Goal: Information Seeking & Learning: Compare options

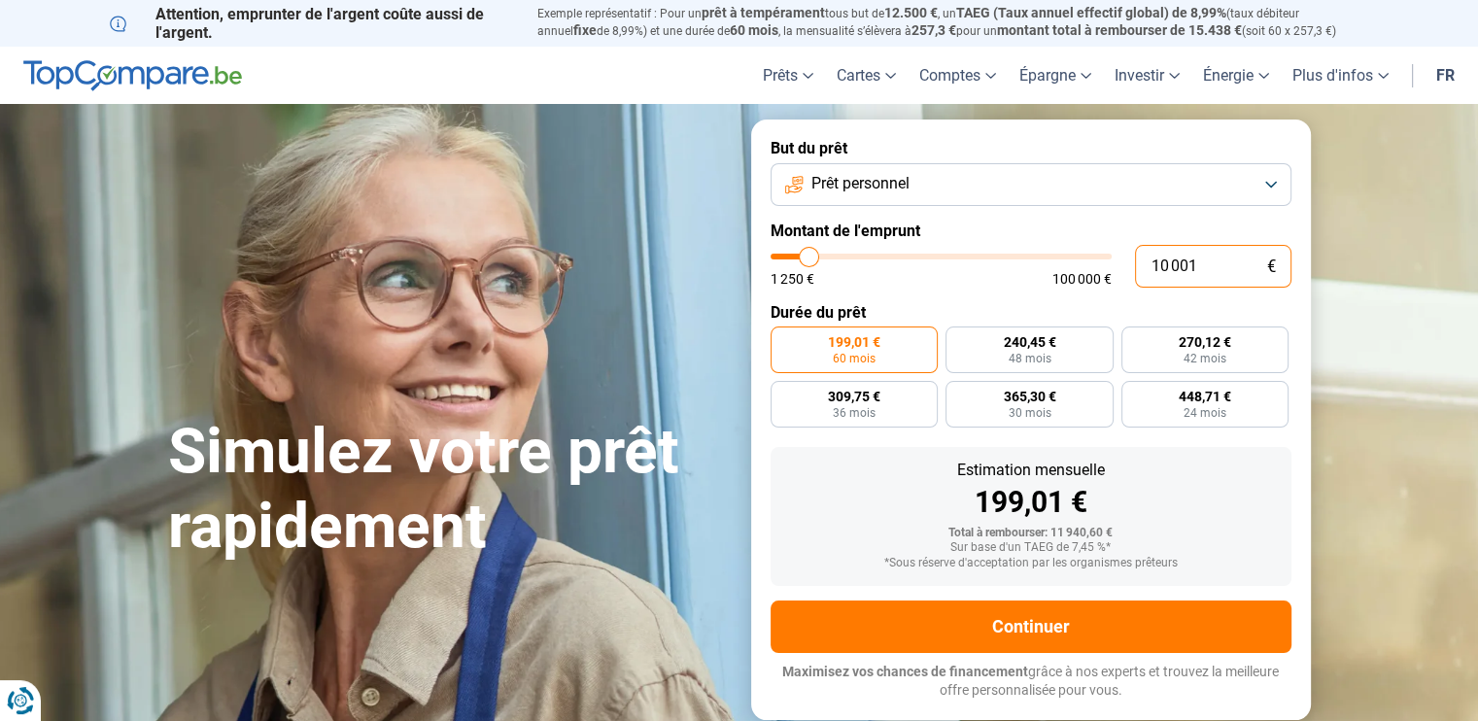
click at [1211, 263] on input "10 001" at bounding box center [1213, 266] width 156 height 43
click at [1276, 178] on button "Prêt personnel" at bounding box center [1031, 184] width 521 height 43
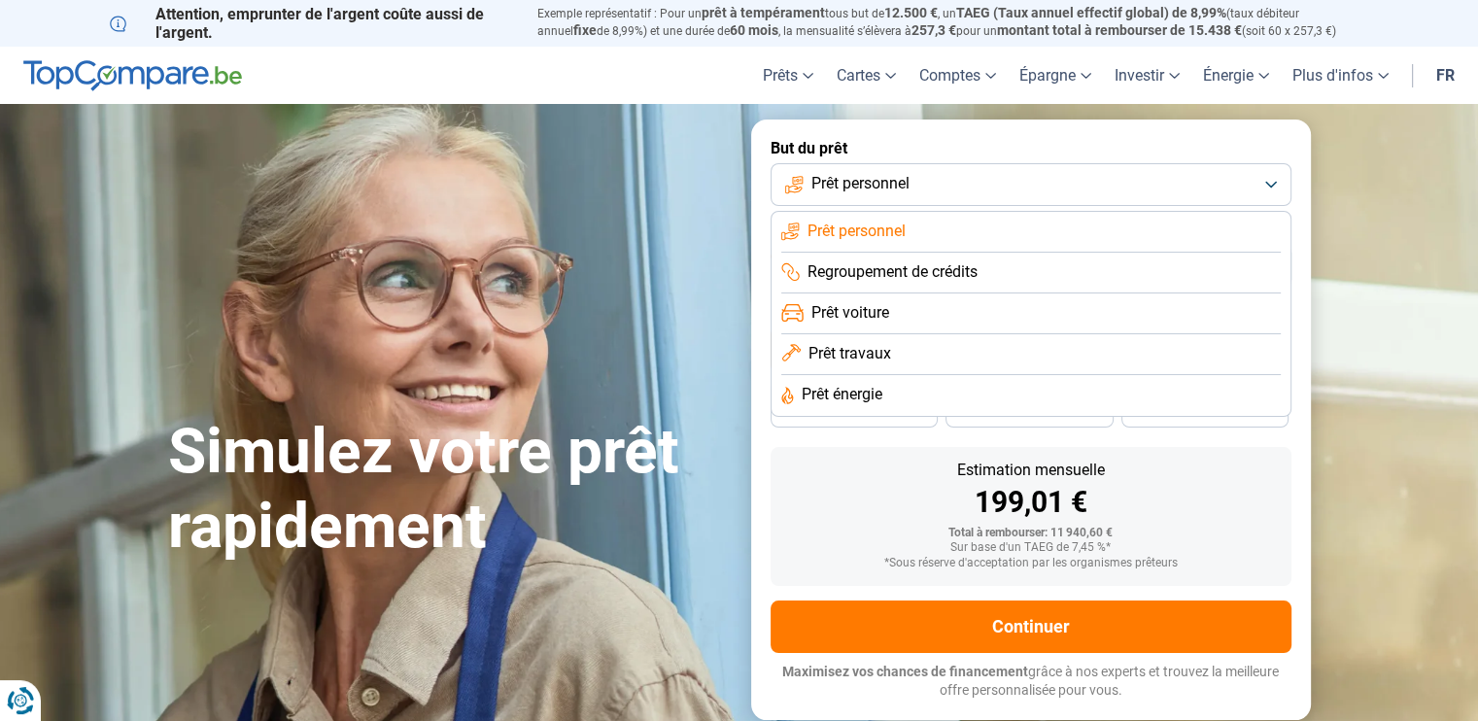
click at [864, 346] on span "Prêt travaux" at bounding box center [850, 353] width 83 height 21
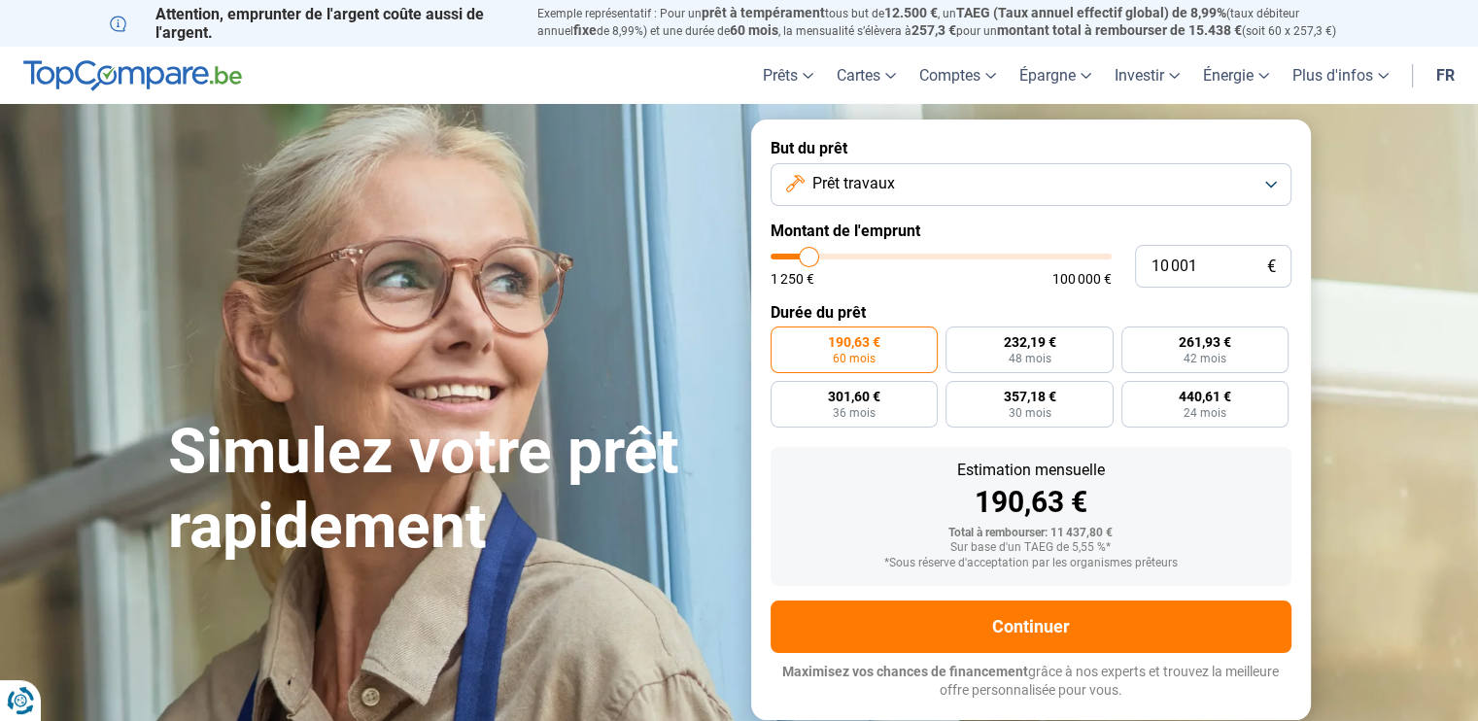
type input "7 500"
type input "7500"
type input "8 250"
type input "8250"
type input "9 000"
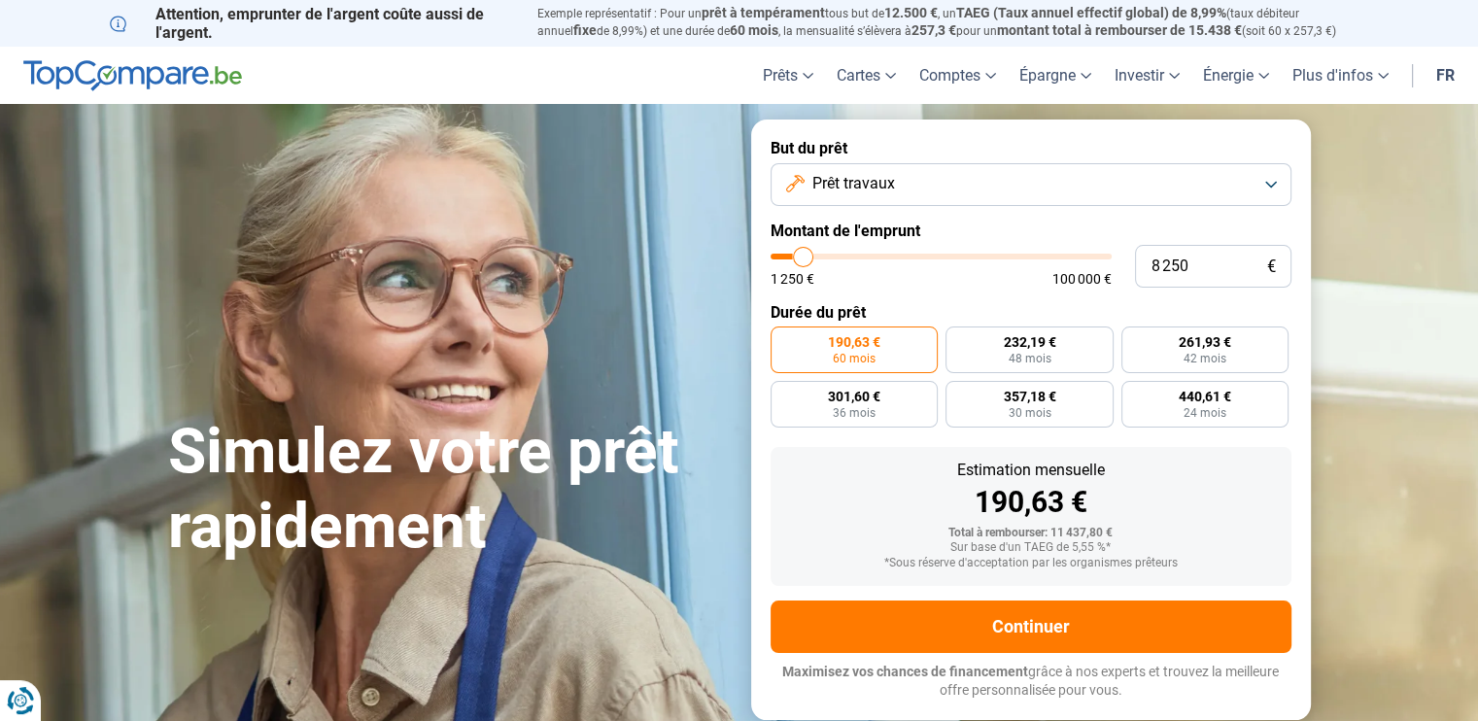
type input "9000"
type input "9 500"
type input "9500"
type input "10 000"
type input "10000"
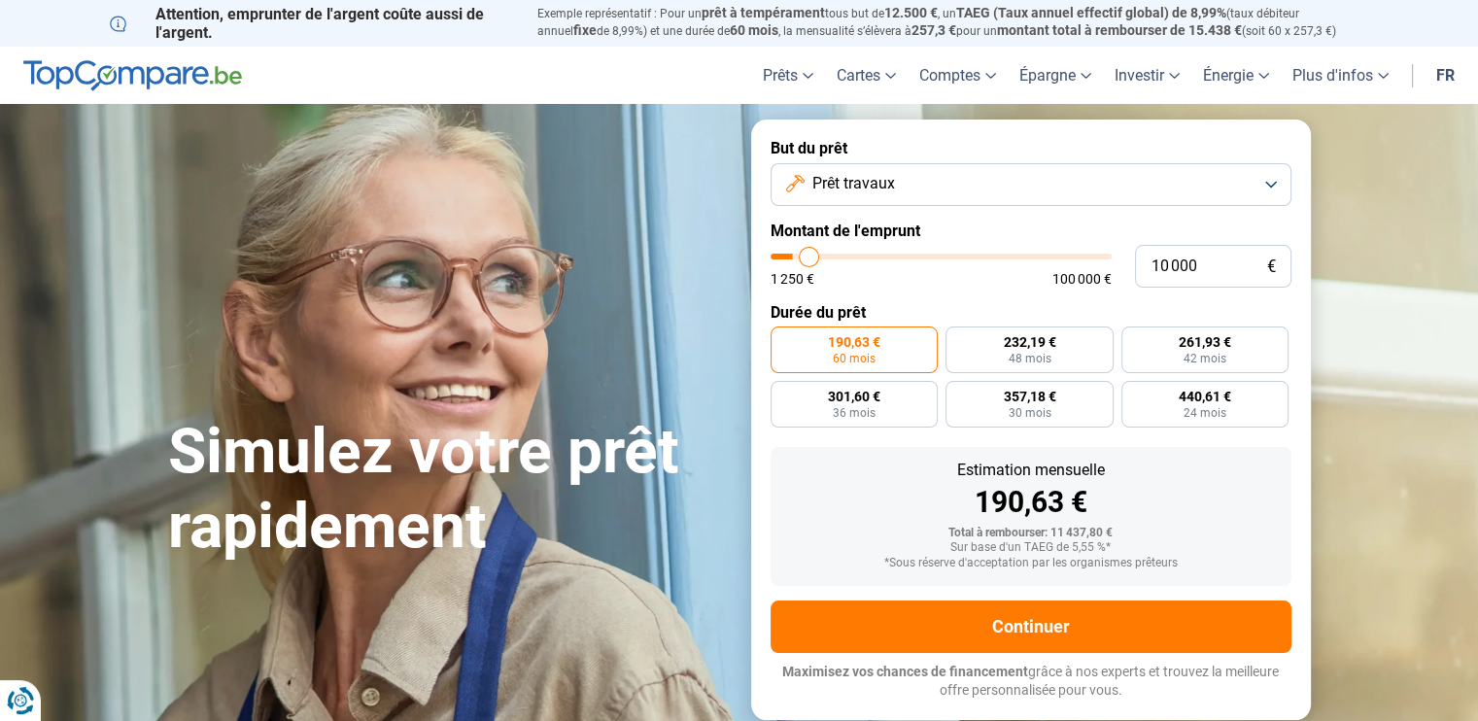
type input "10 250"
type input "10250"
type input "10 500"
type input "10500"
type input "10 750"
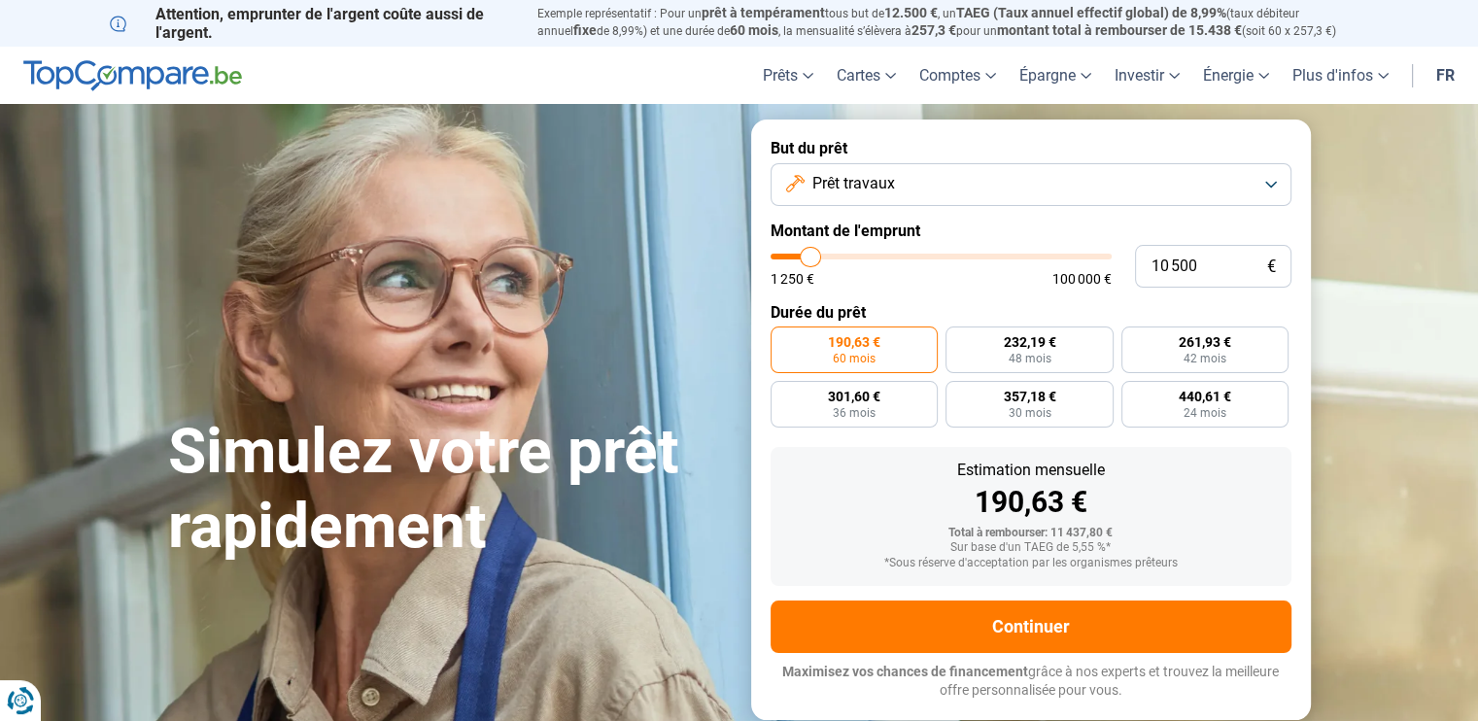
type input "10750"
type input "11 000"
type input "11000"
type input "12 000"
type input "12000"
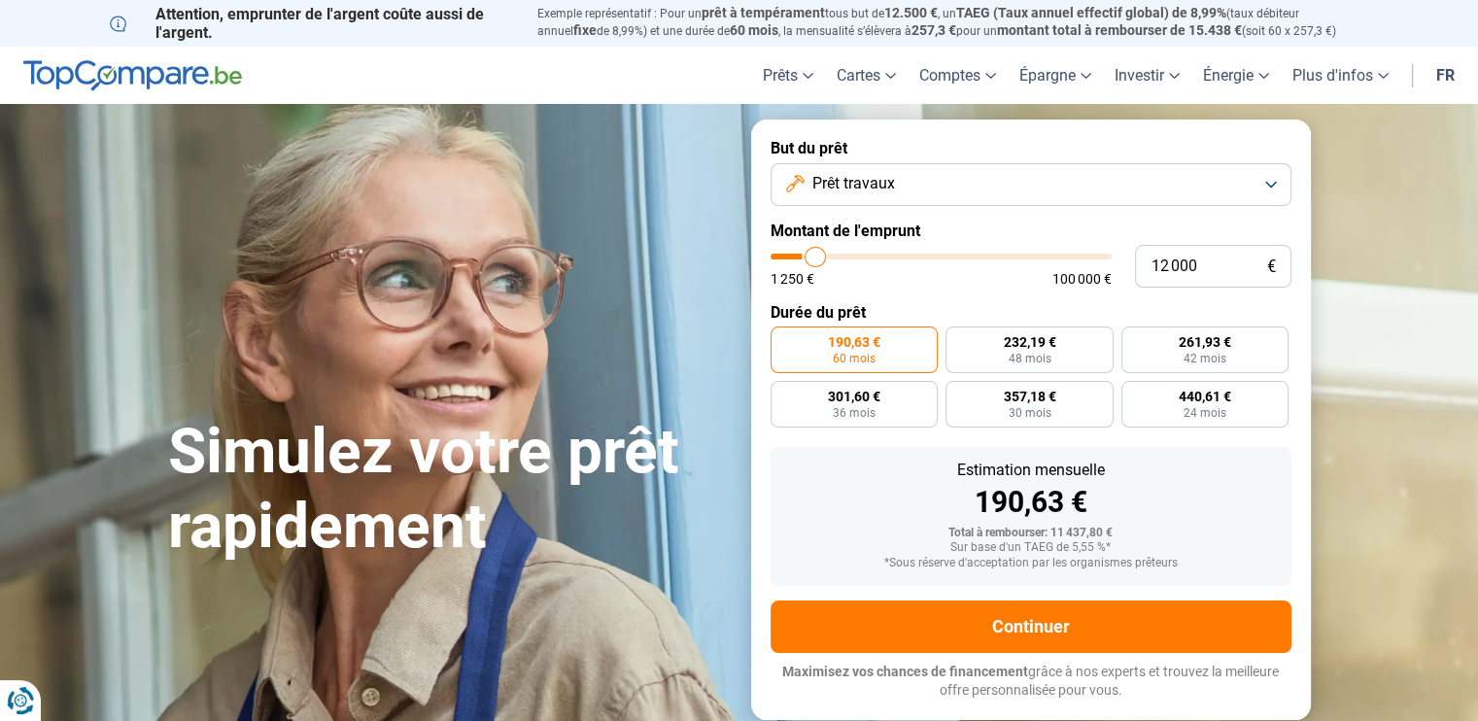
type input "13 000"
type input "13000"
type input "14 500"
type input "14500"
type input "15 500"
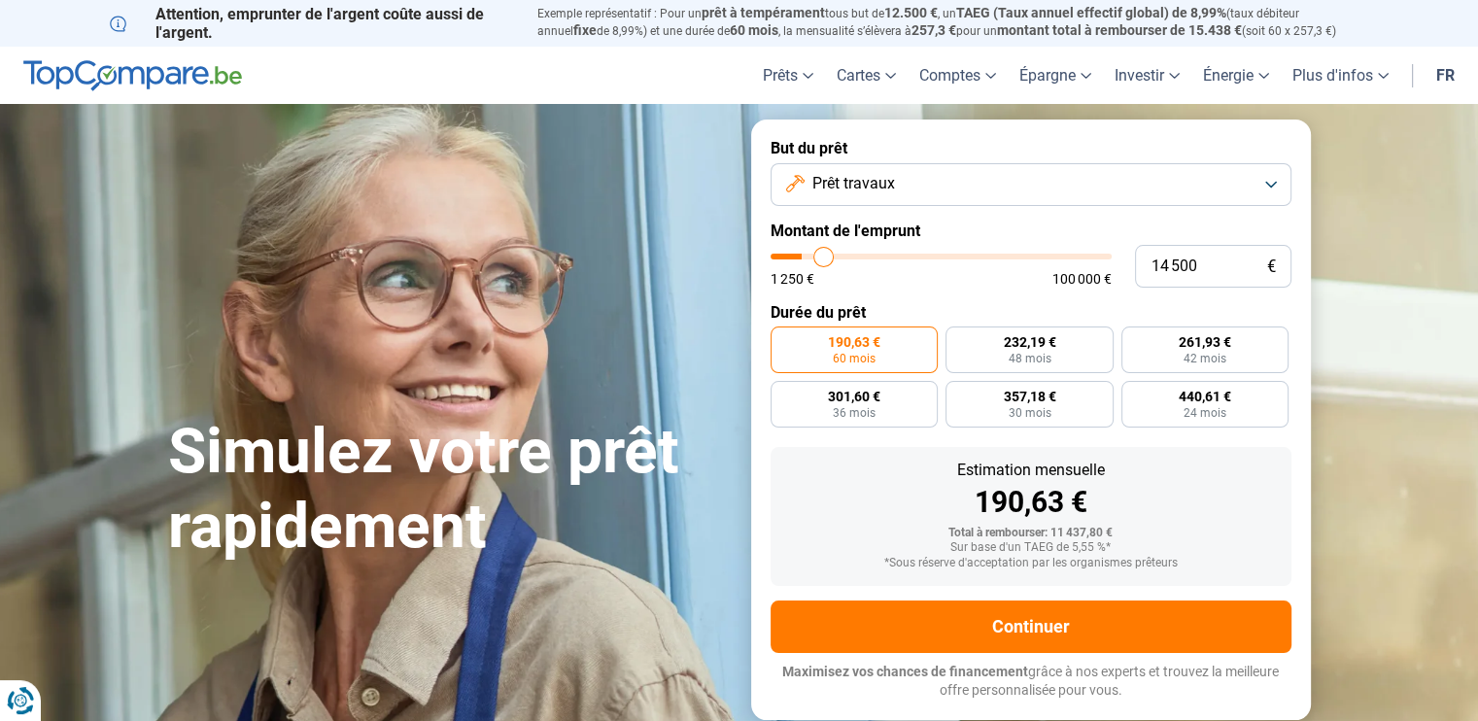
type input "15500"
type input "16 250"
type input "16250"
type input "16 750"
type input "16750"
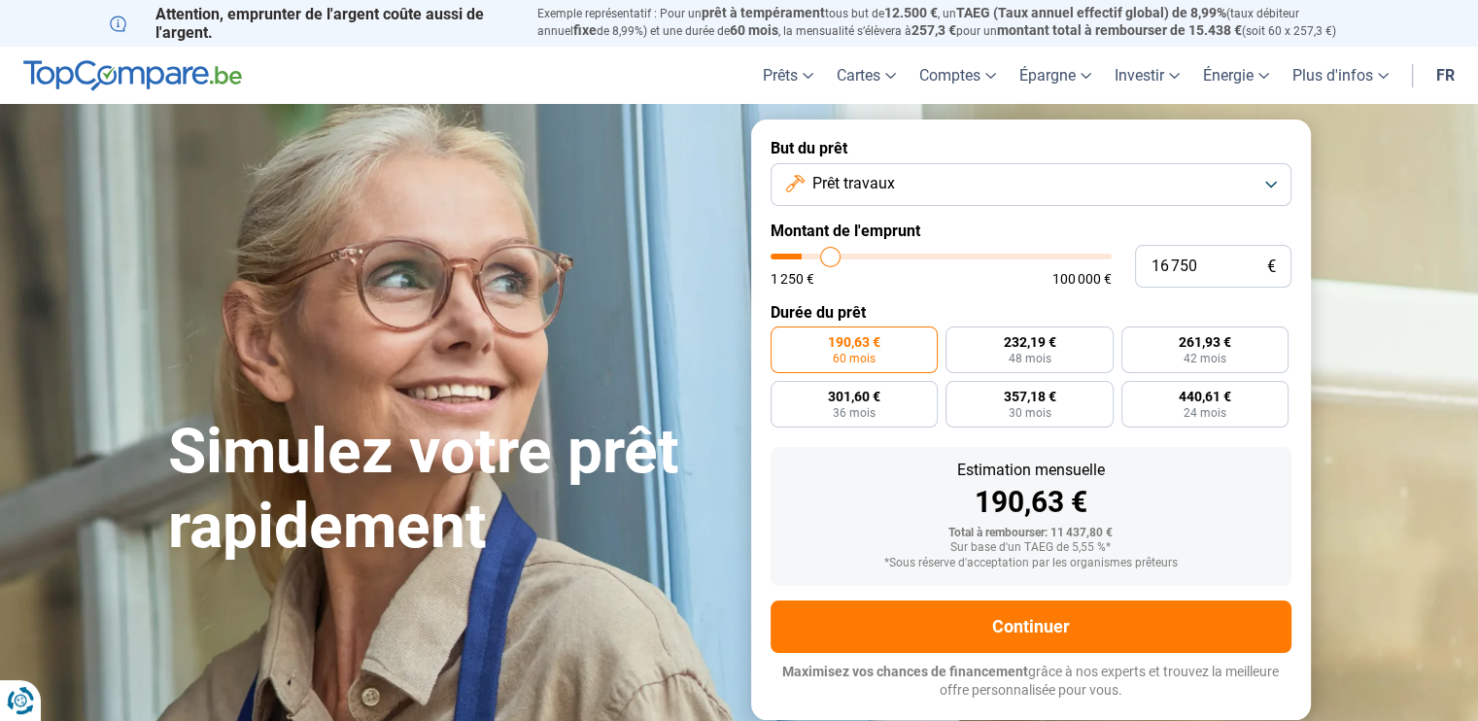
type input "17 250"
type input "17250"
type input "18 000"
type input "18000"
type input "19 000"
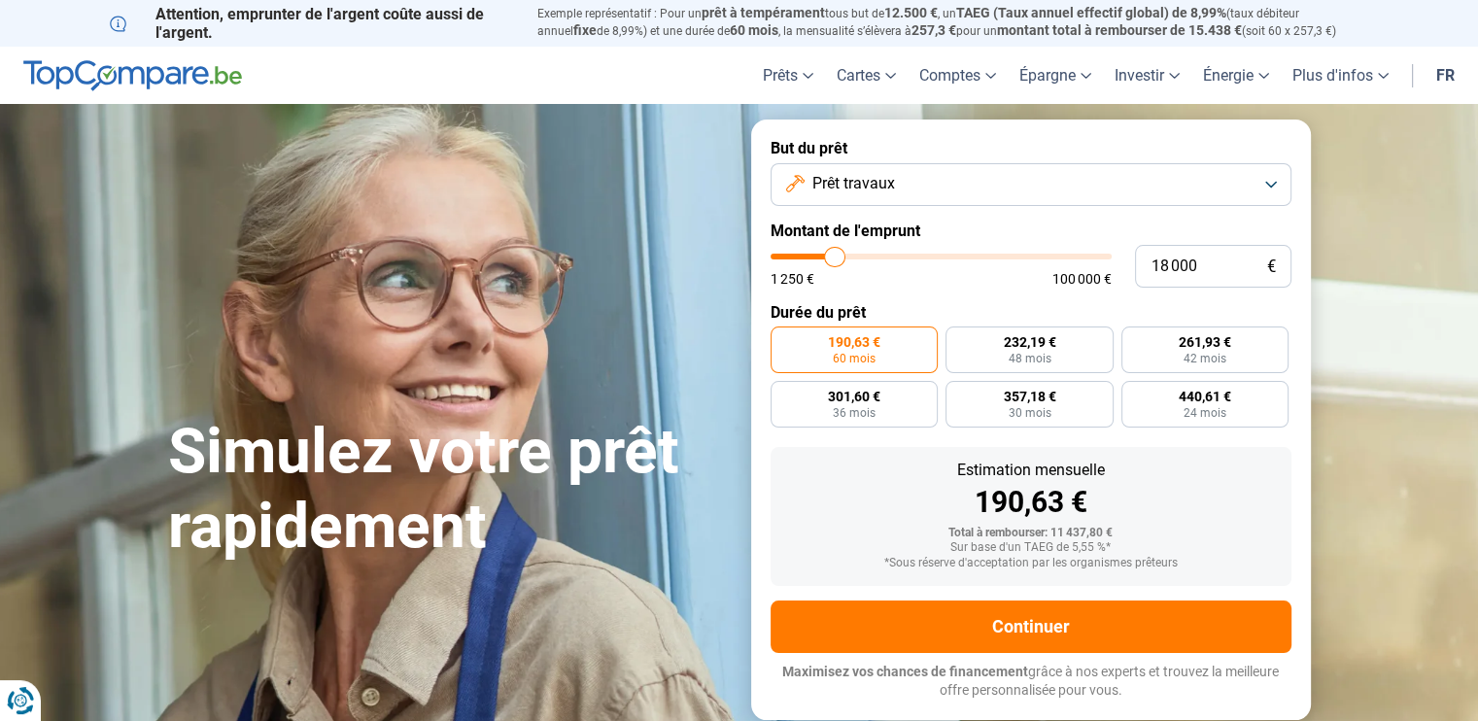
type input "19000"
type input "19 750"
type input "19750"
type input "20 750"
type input "20750"
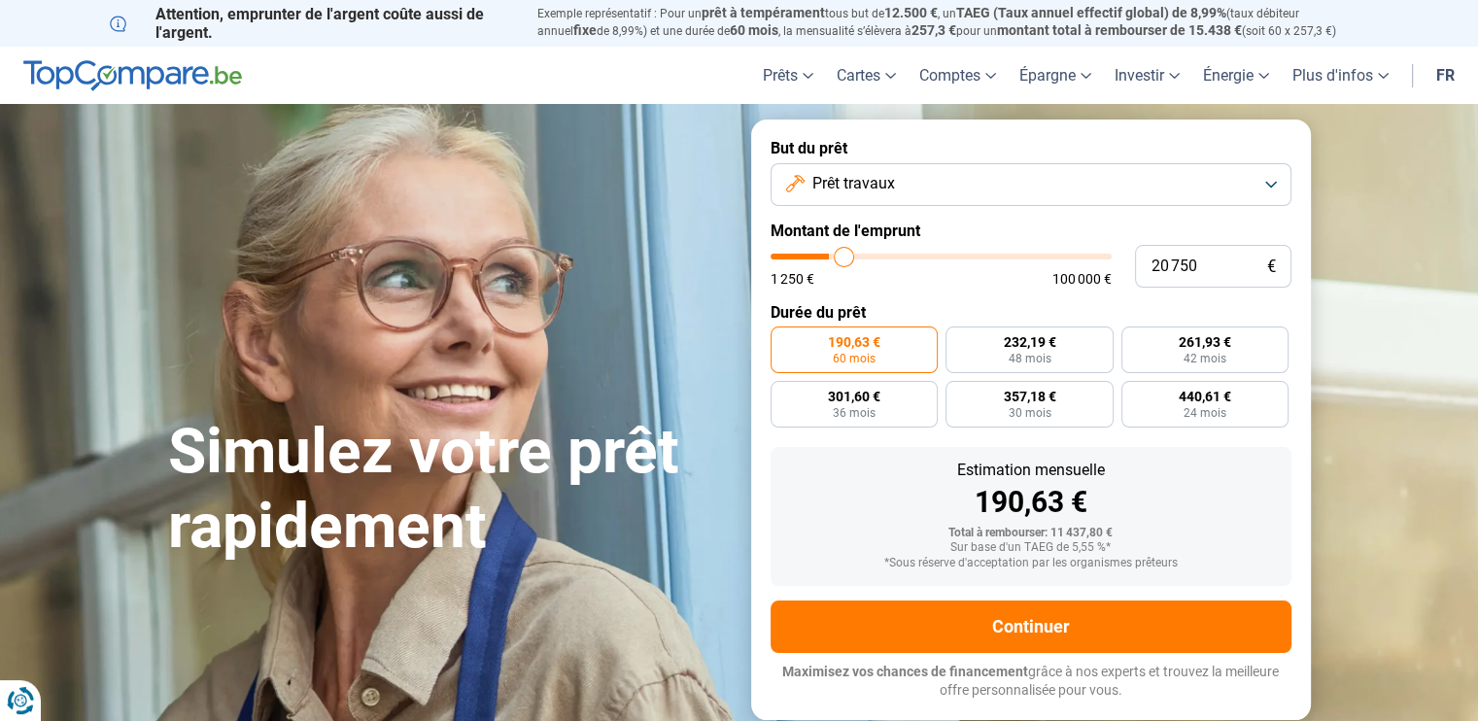
type input "21 500"
type input "21500"
type input "22 750"
type input "22750"
type input "23 750"
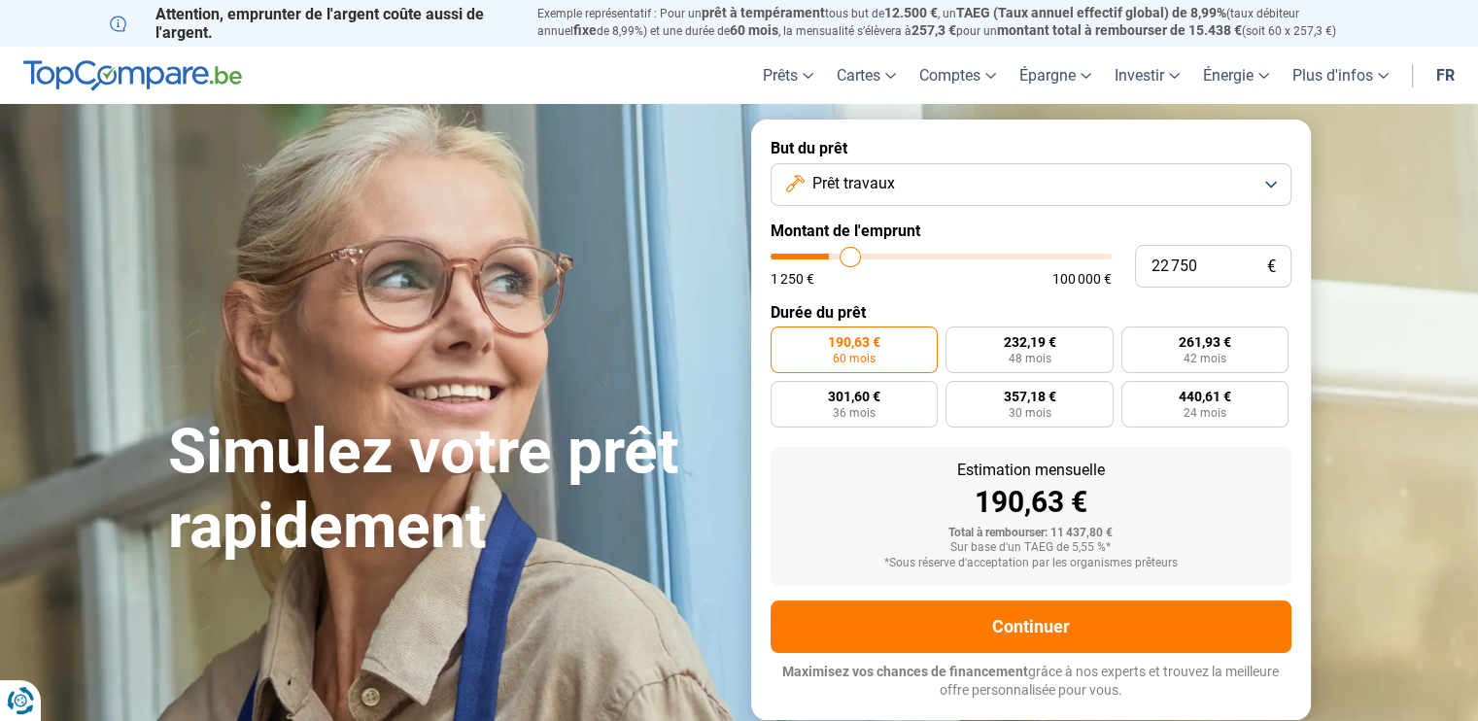
type input "23750"
type input "25 750"
type input "25750"
type input "27 750"
type input "27750"
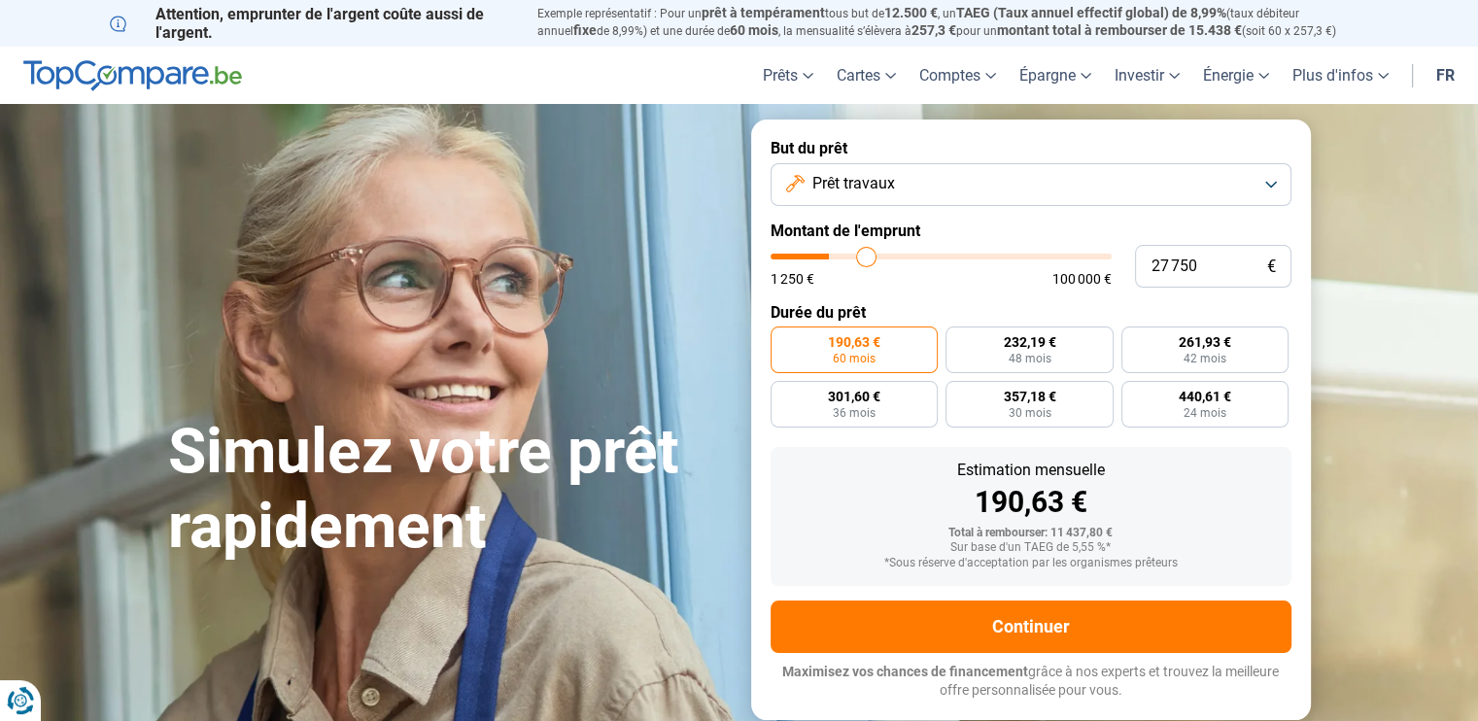
type input "29 500"
type input "29500"
type input "30 750"
type input "30750"
type input "31 500"
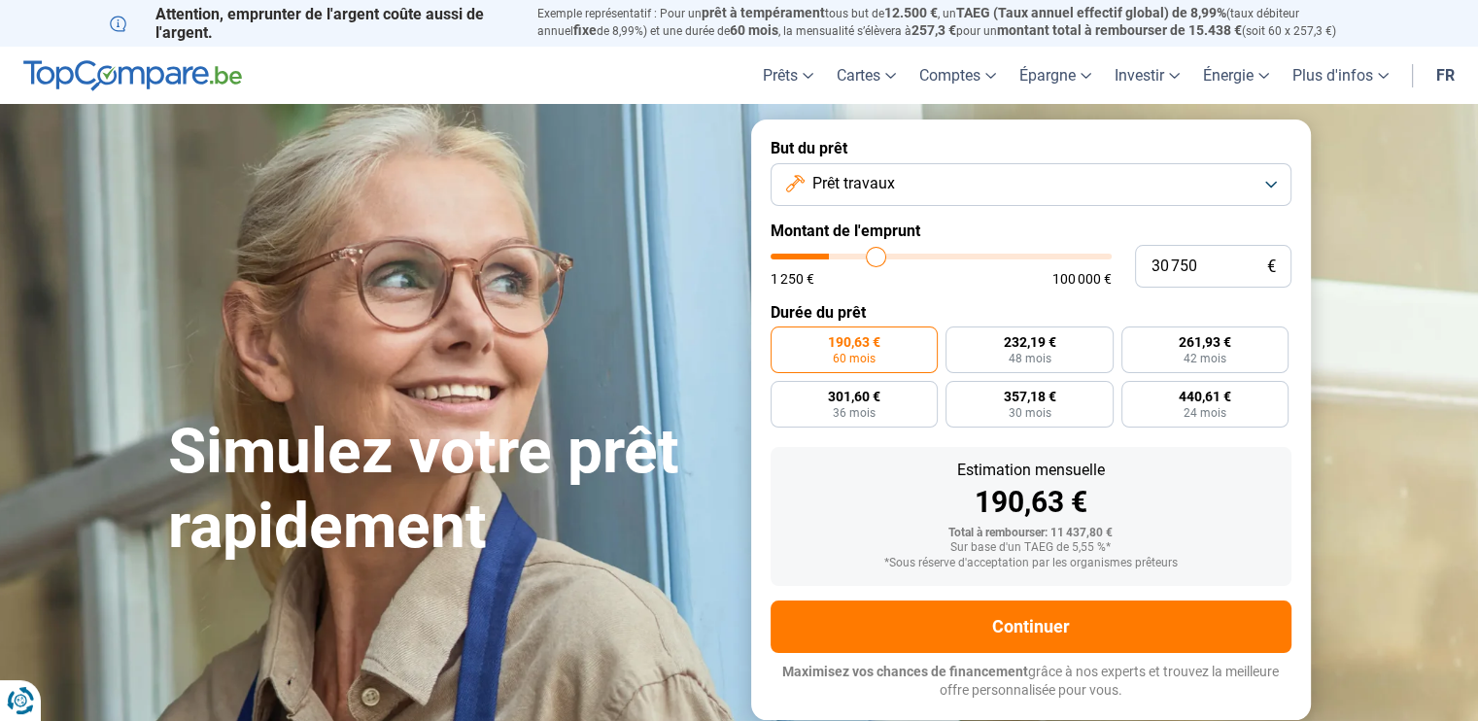
type input "31500"
type input "31 750"
type input "31750"
type input "32 000"
type input "32000"
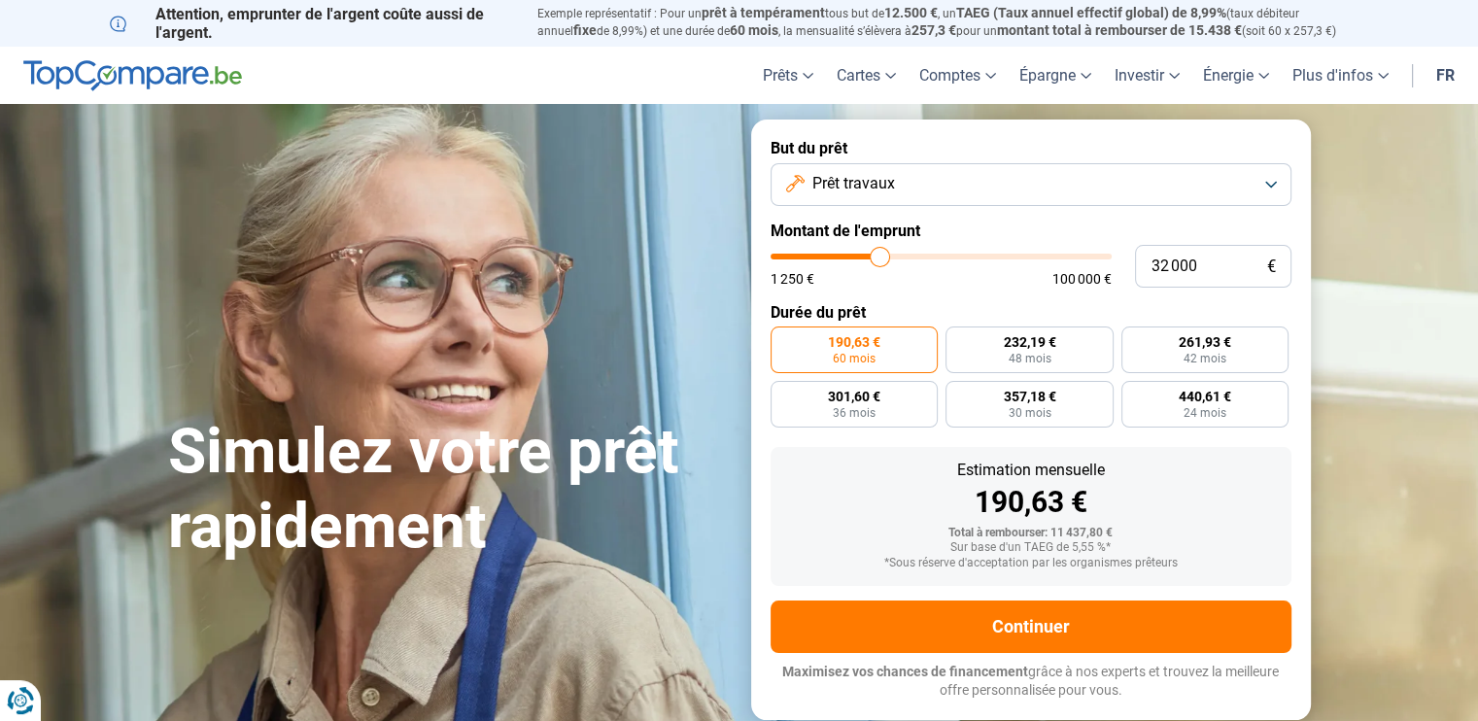
type input "32 250"
type input "32250"
type input "32 500"
type input "32500"
type input "33 250"
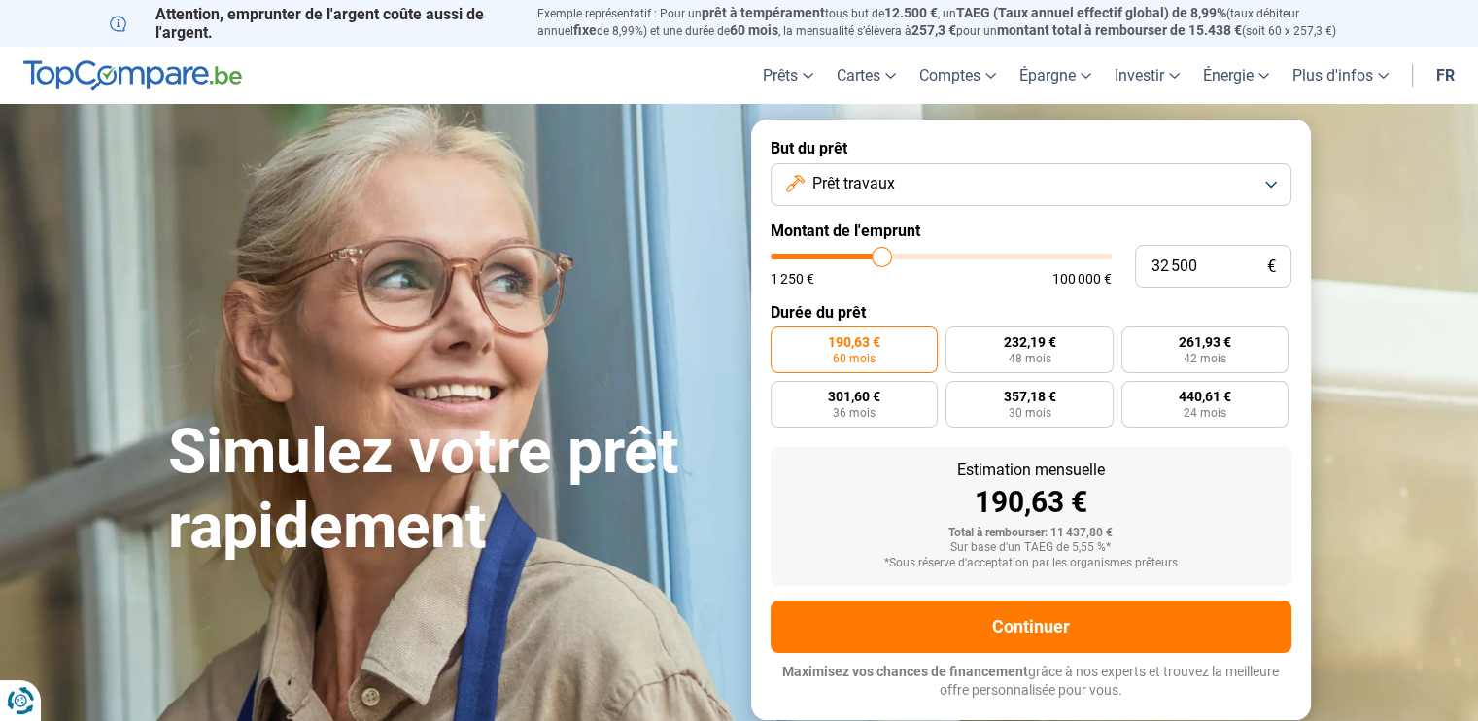
type input "33250"
type input "34 500"
type input "34500"
type input "36 000"
type input "36000"
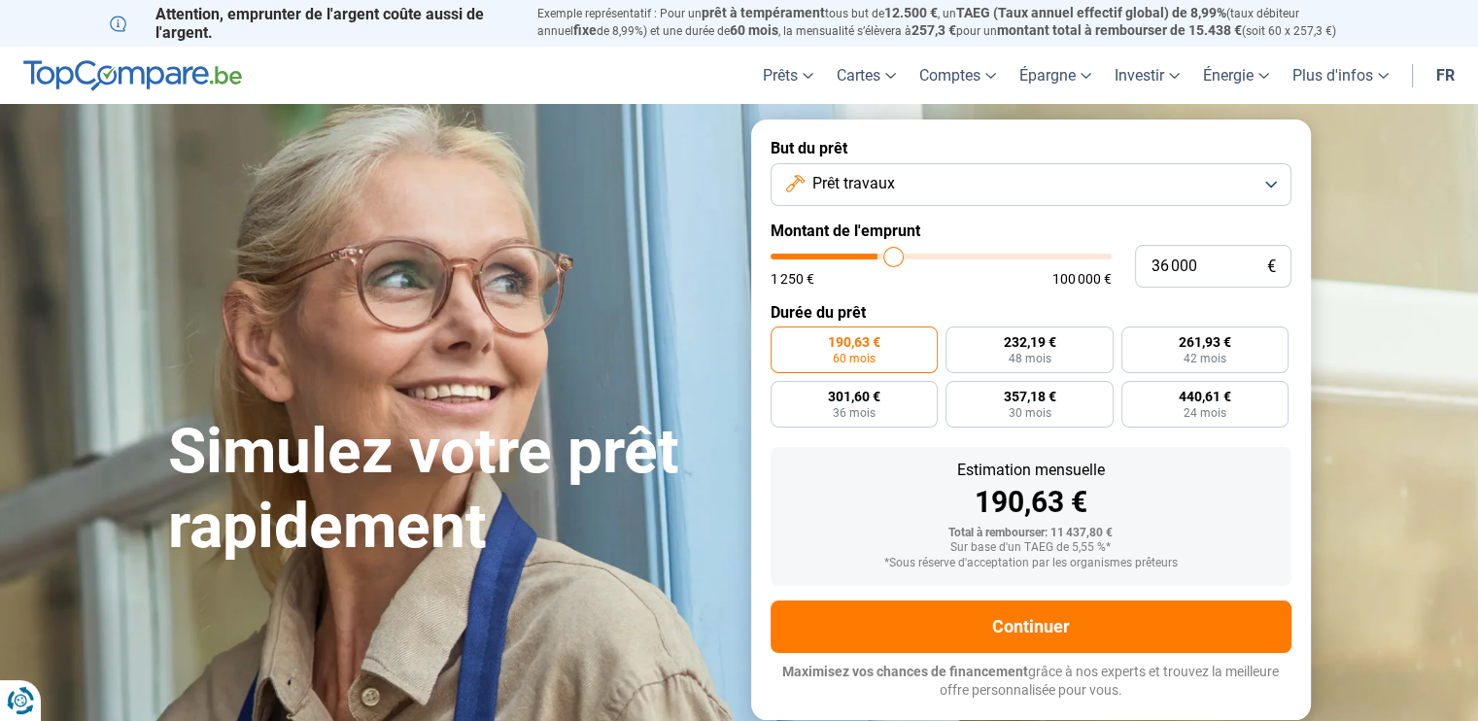
type input "36 750"
type input "36750"
type input "37 500"
type input "37500"
type input "37 750"
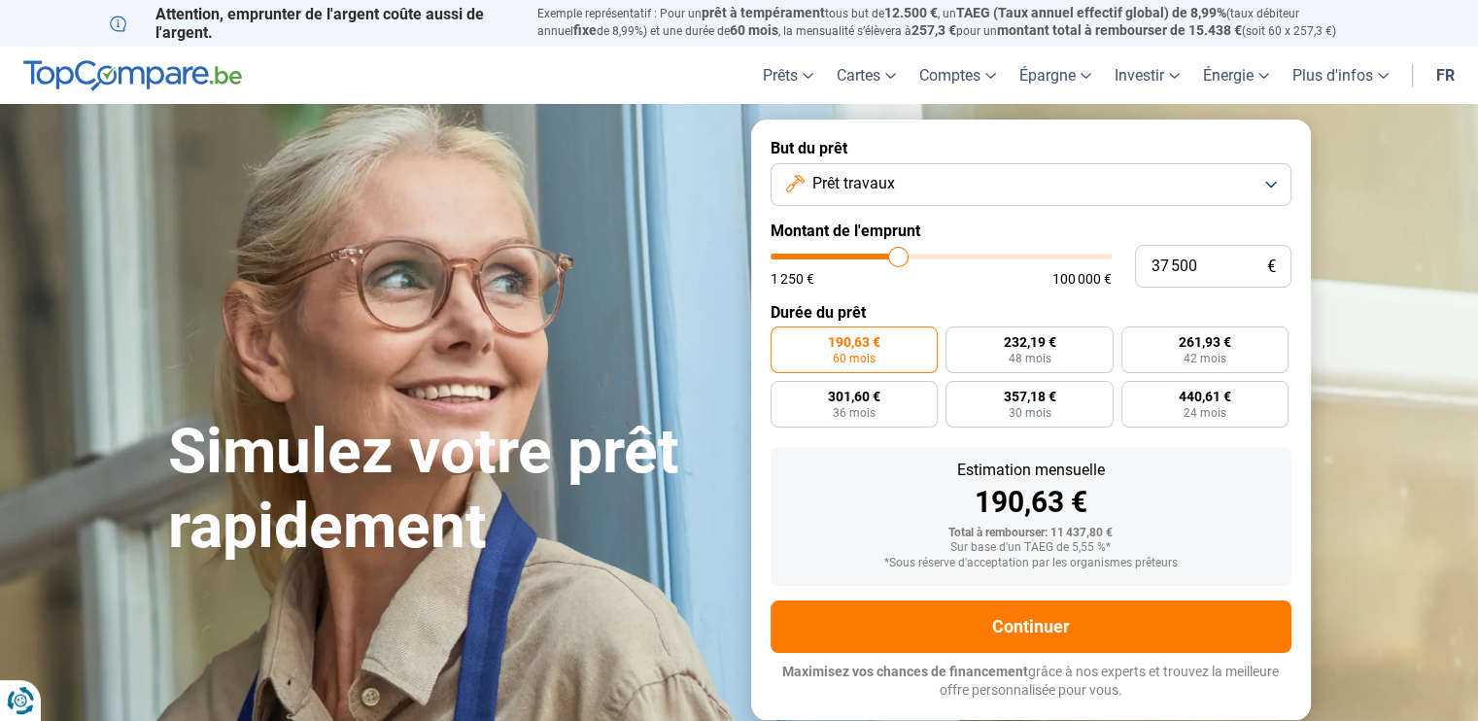
type input "37750"
type input "38 000"
type input "38000"
type input "38 500"
type input "38500"
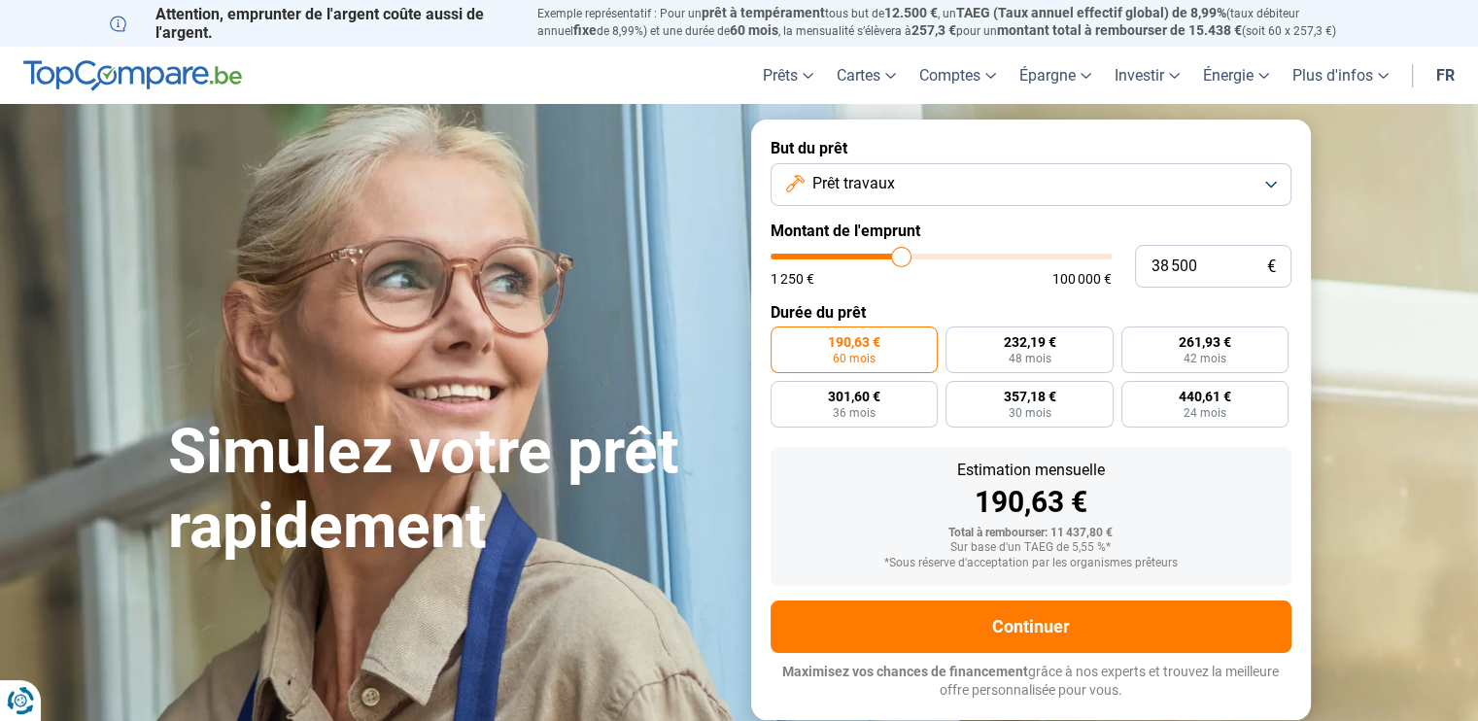
type input "38 750"
type input "38750"
type input "39 000"
type input "39000"
type input "39 250"
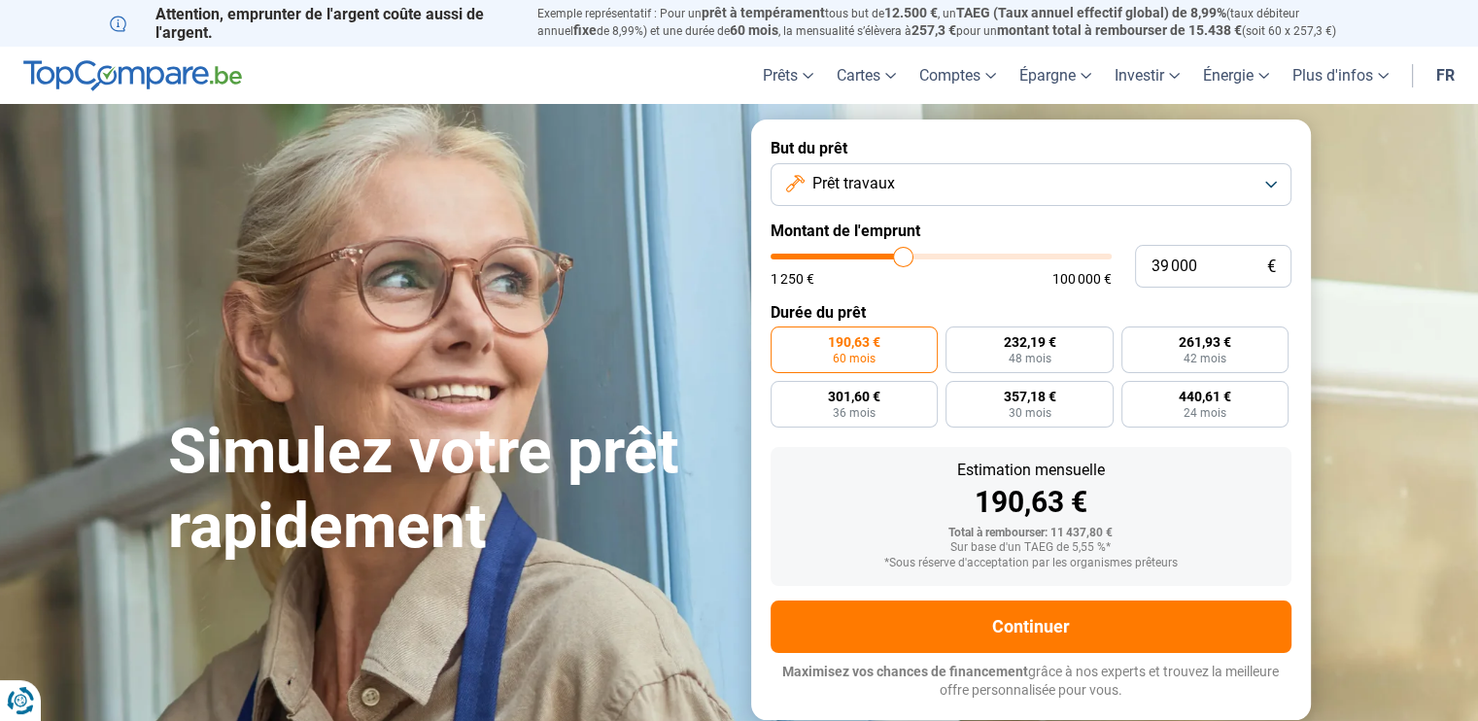
type input "39250"
type input "39 750"
type input "39750"
type input "40 000"
type input "40000"
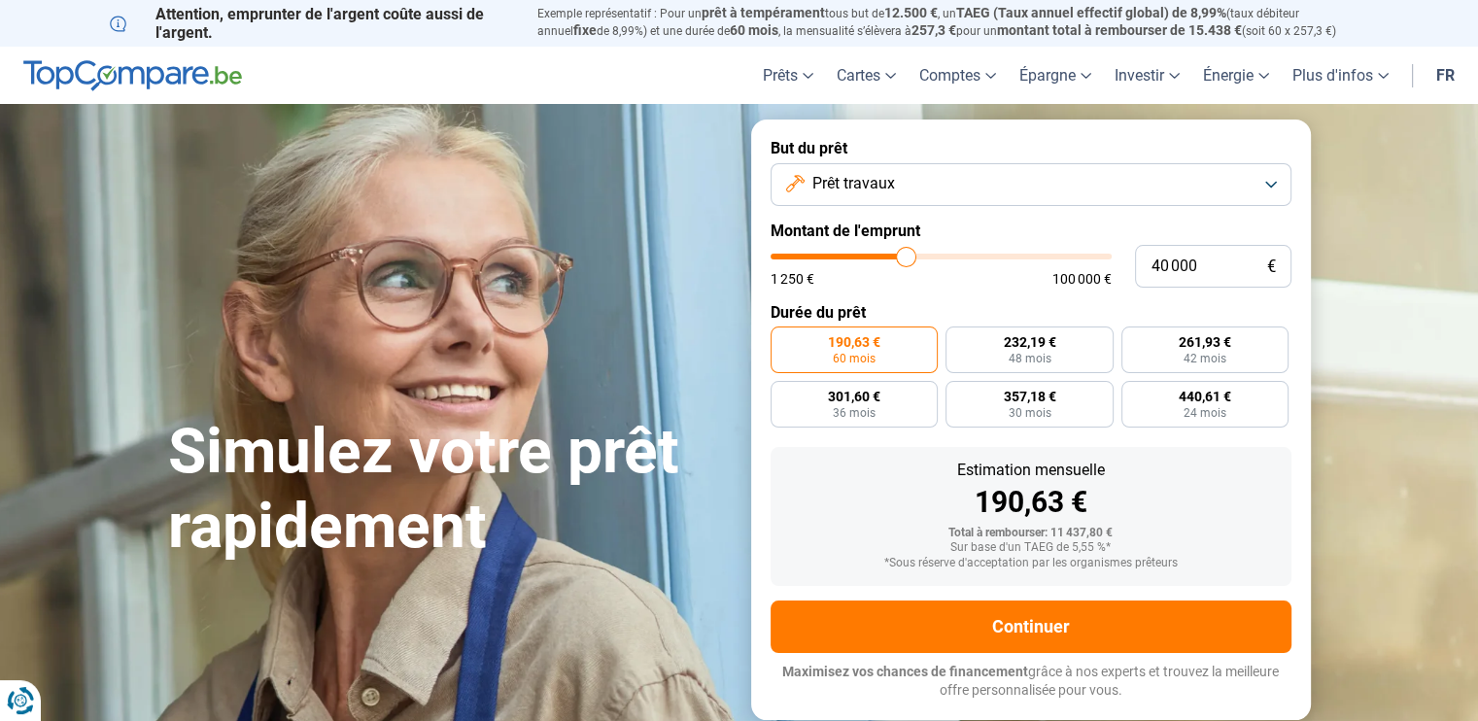
type input "42 000"
type input "42000"
type input "43 500"
type input "43500"
type input "44 250"
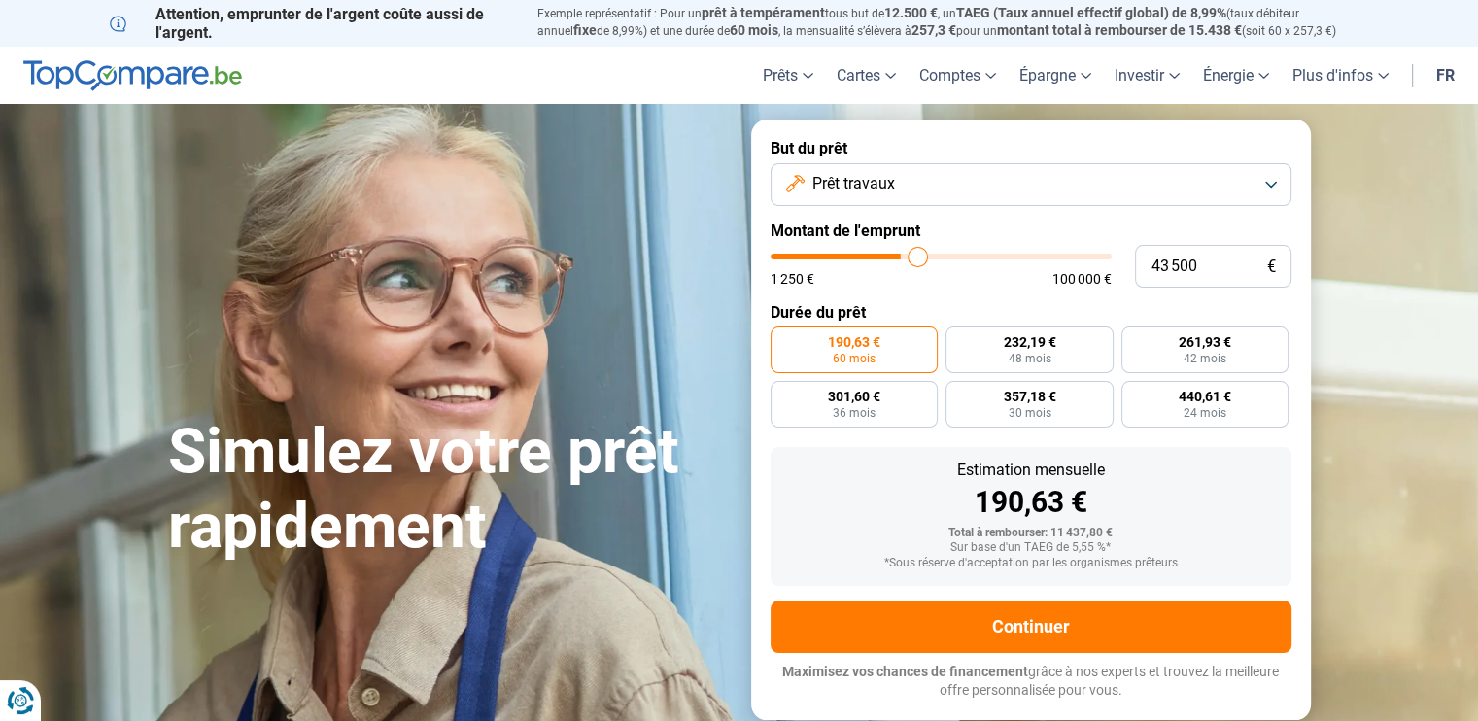
type input "44250"
type input "44 500"
drag, startPoint x: 801, startPoint y: 248, endPoint x: 921, endPoint y: 254, distance: 120.7
type input "44500"
click at [921, 254] on input "range" at bounding box center [941, 257] width 341 height 6
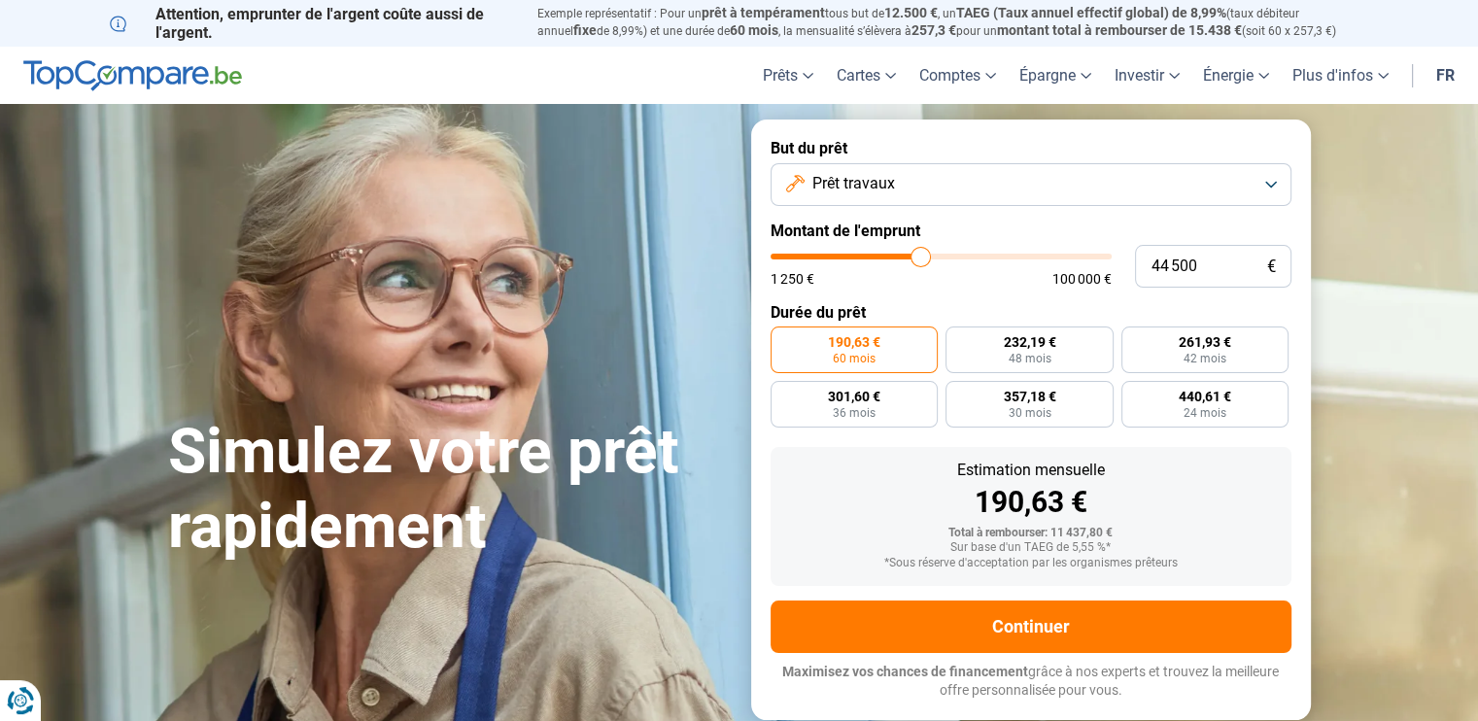
radio input "false"
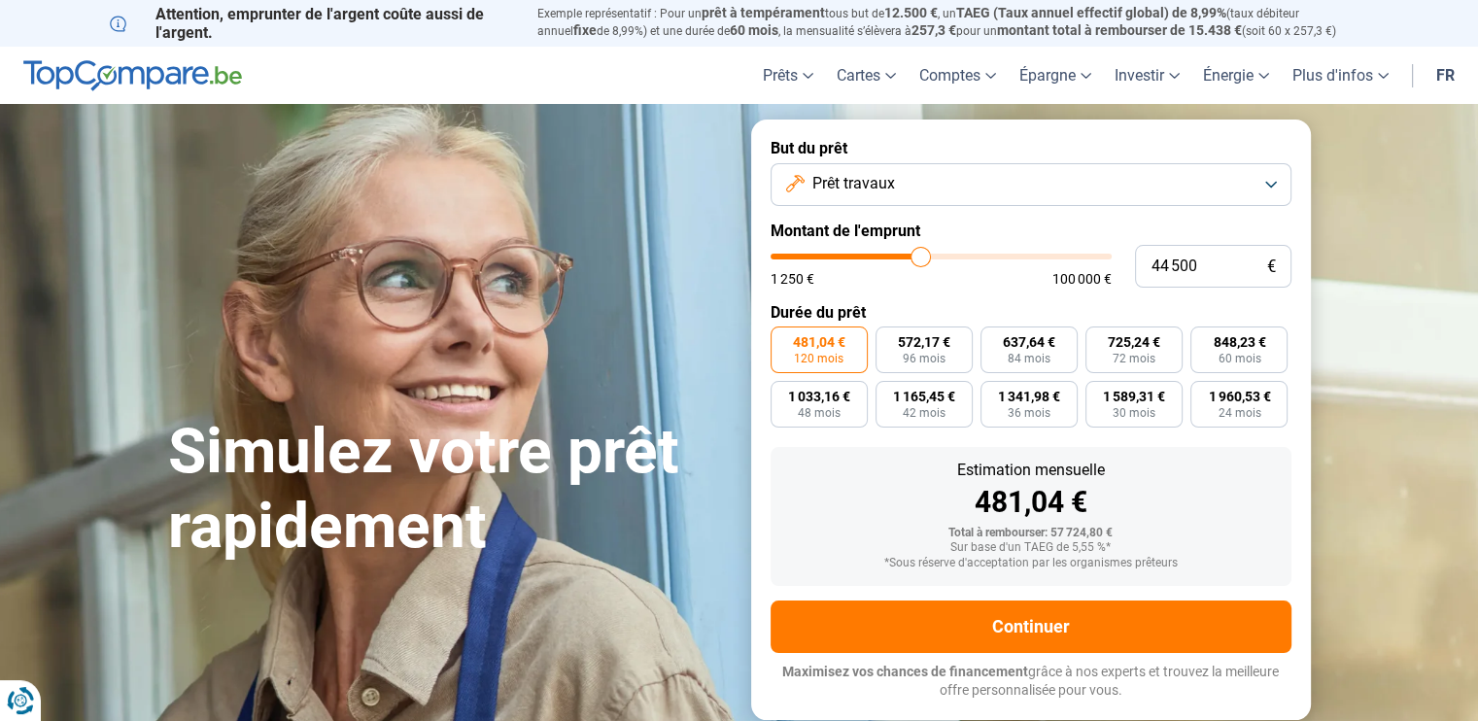
type input "44 750"
type input "44750"
type input "45 250"
type input "45250"
type input "46 000"
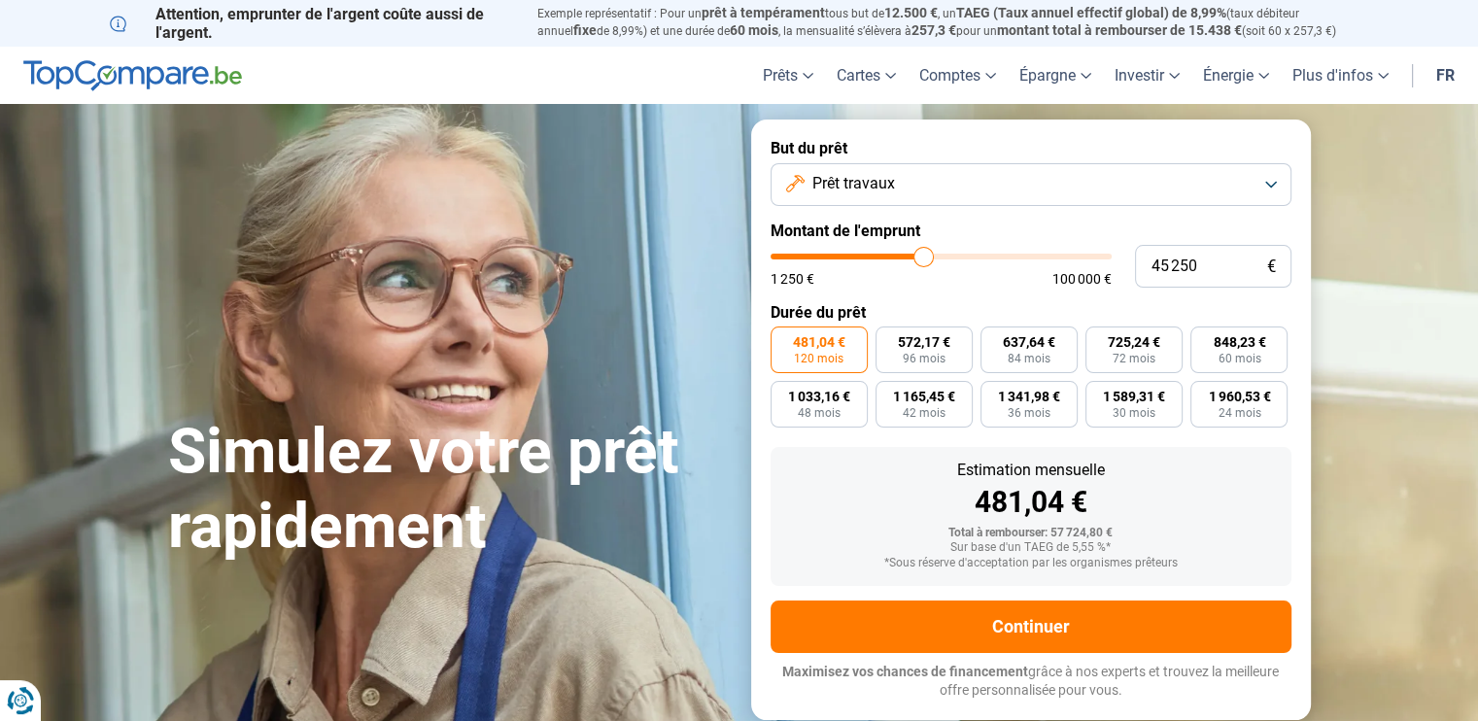
type input "46000"
type input "46 250"
type input "46250"
type input "47 000"
type input "47000"
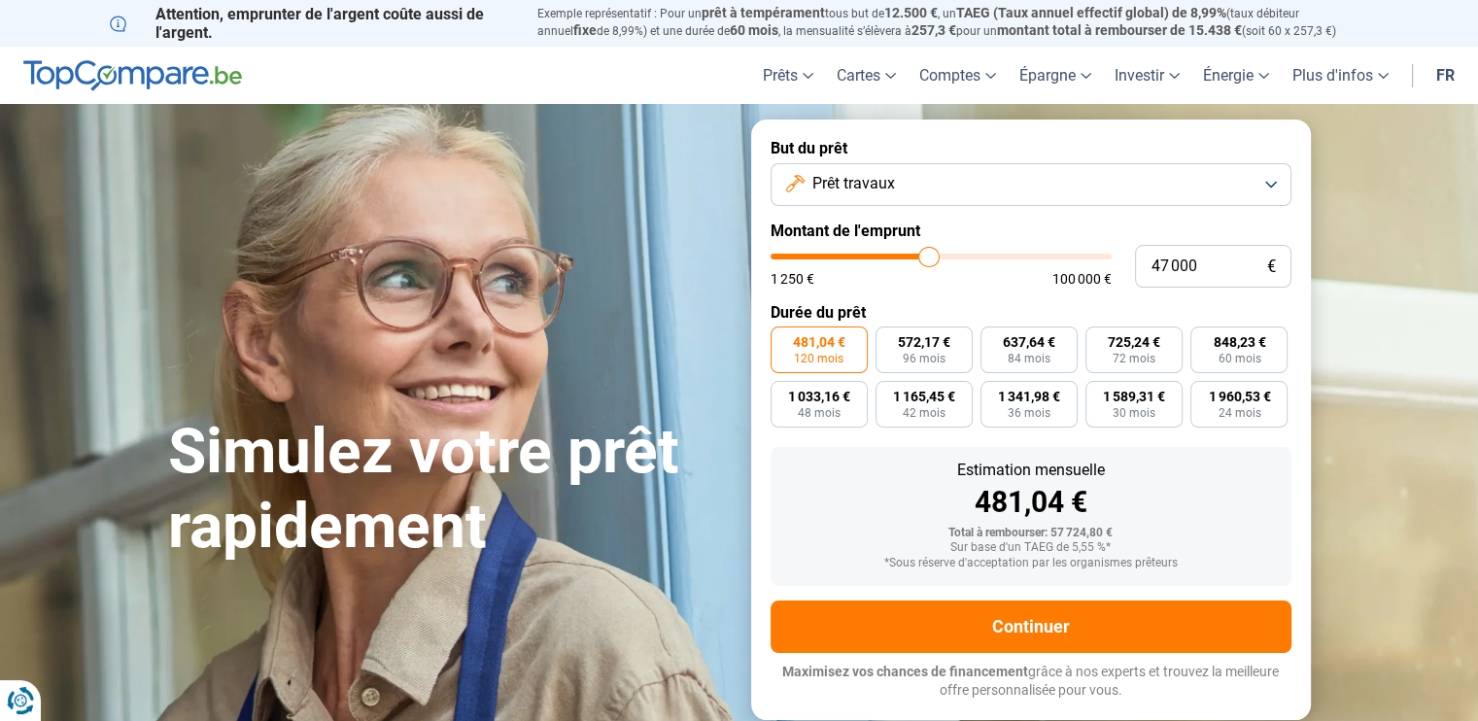
type input "47 750"
type input "47750"
type input "48 500"
type input "48500"
type input "49 750"
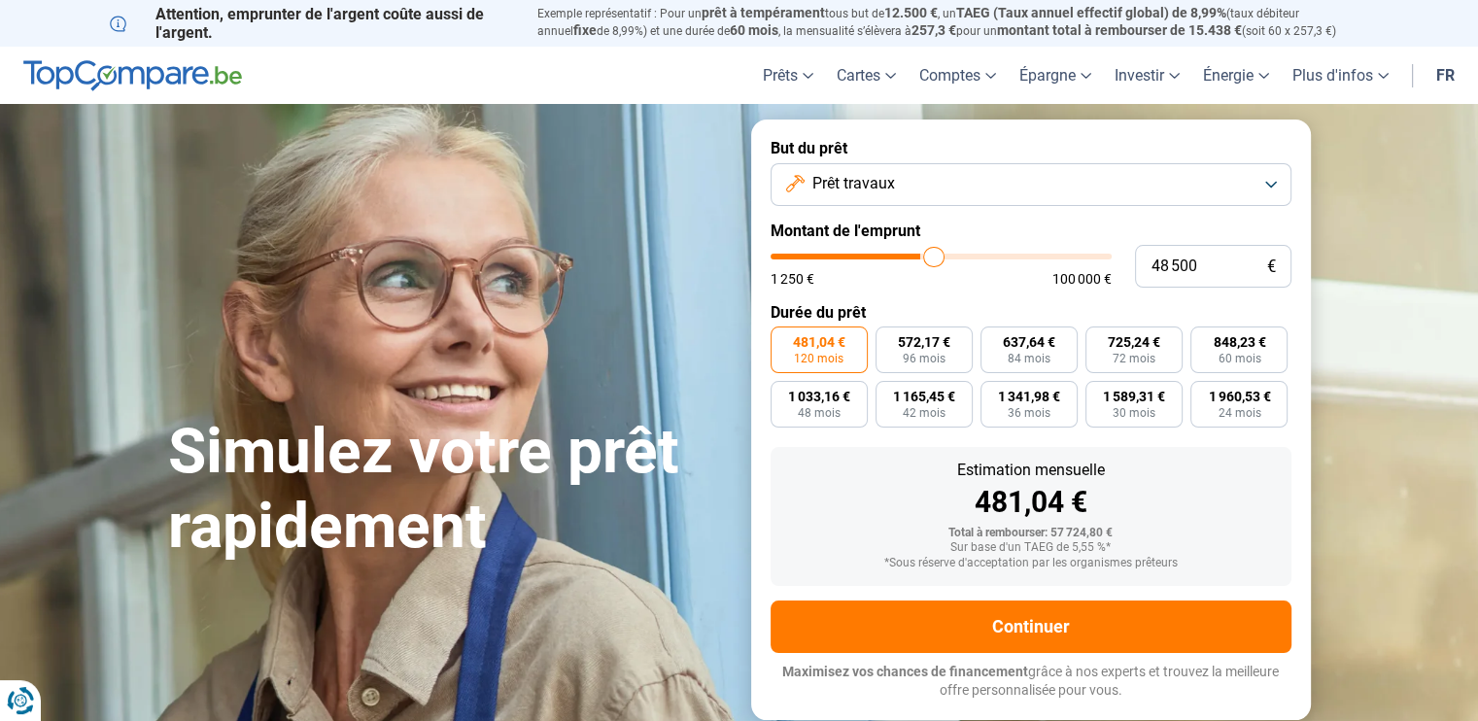
type input "49750"
type input "50 750"
type input "50750"
type input "52 250"
type input "52250"
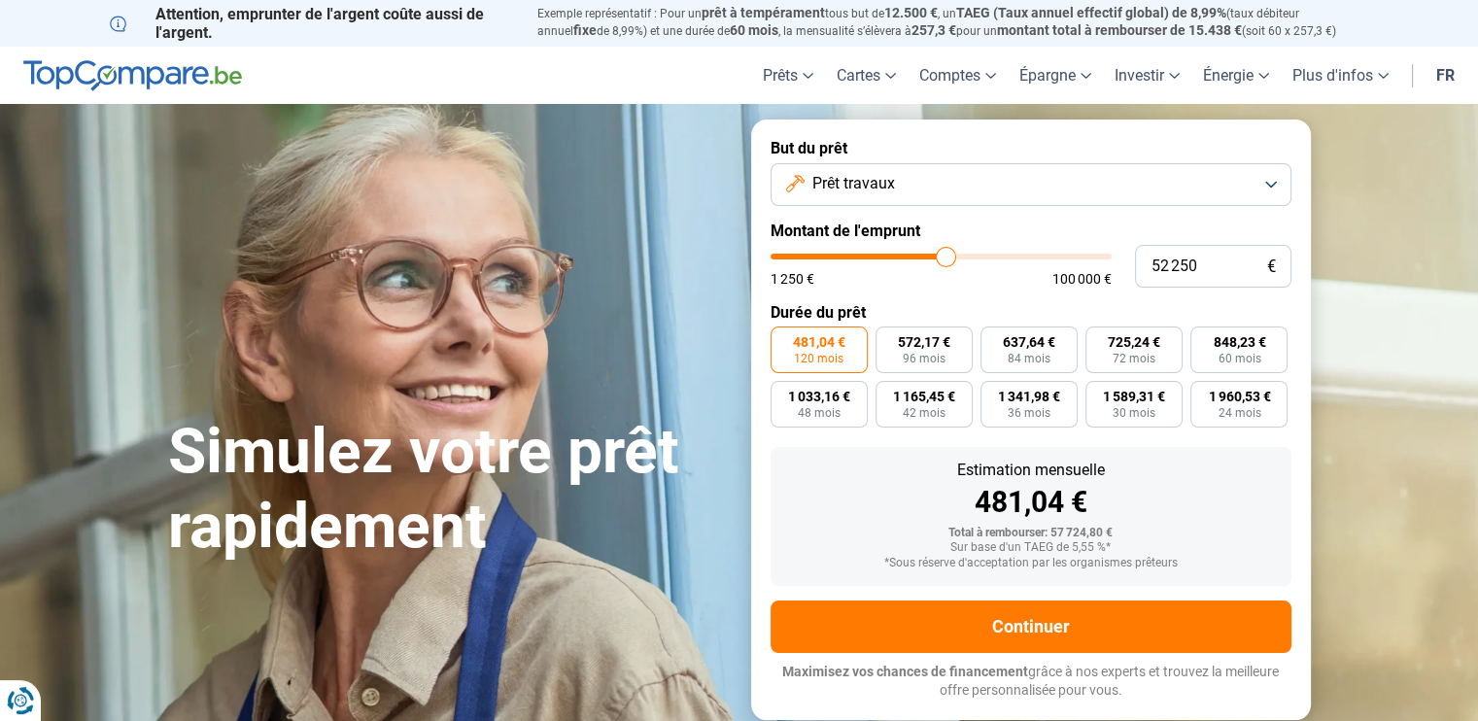
type input "54 500"
type input "54500"
type input "56 250"
type input "56250"
type input "58 250"
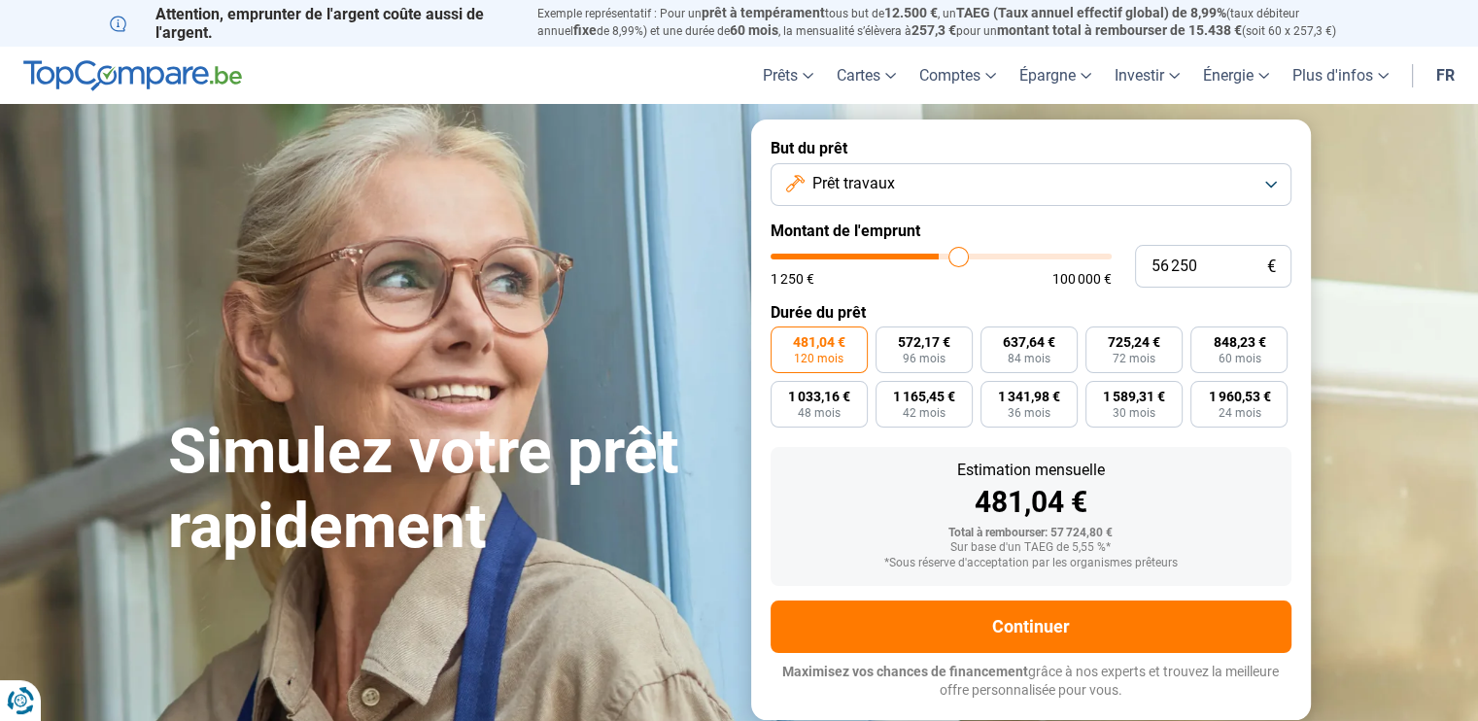
type input "58250"
type input "60 250"
type input "60250"
type input "61 500"
type input "61500"
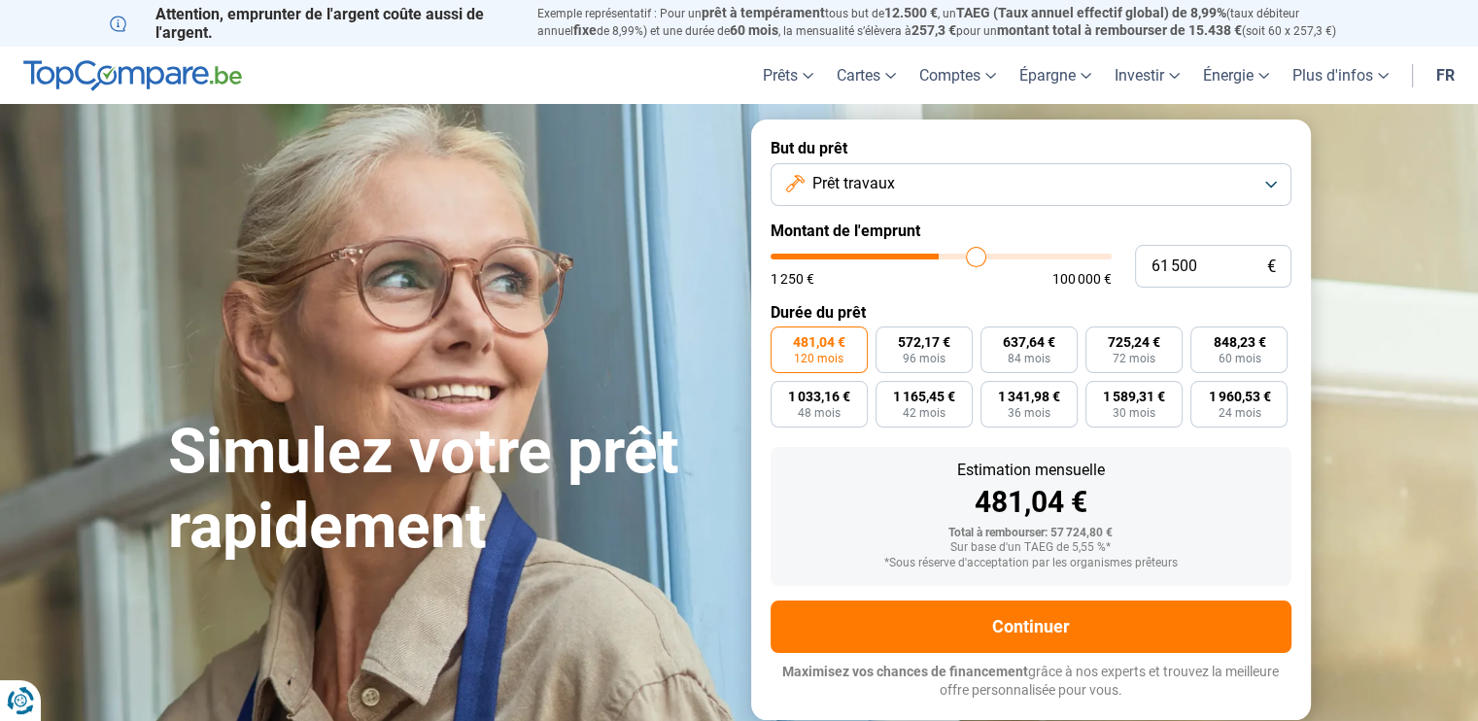
type input "62 500"
type input "62500"
type input "63 000"
type input "63000"
type input "63 250"
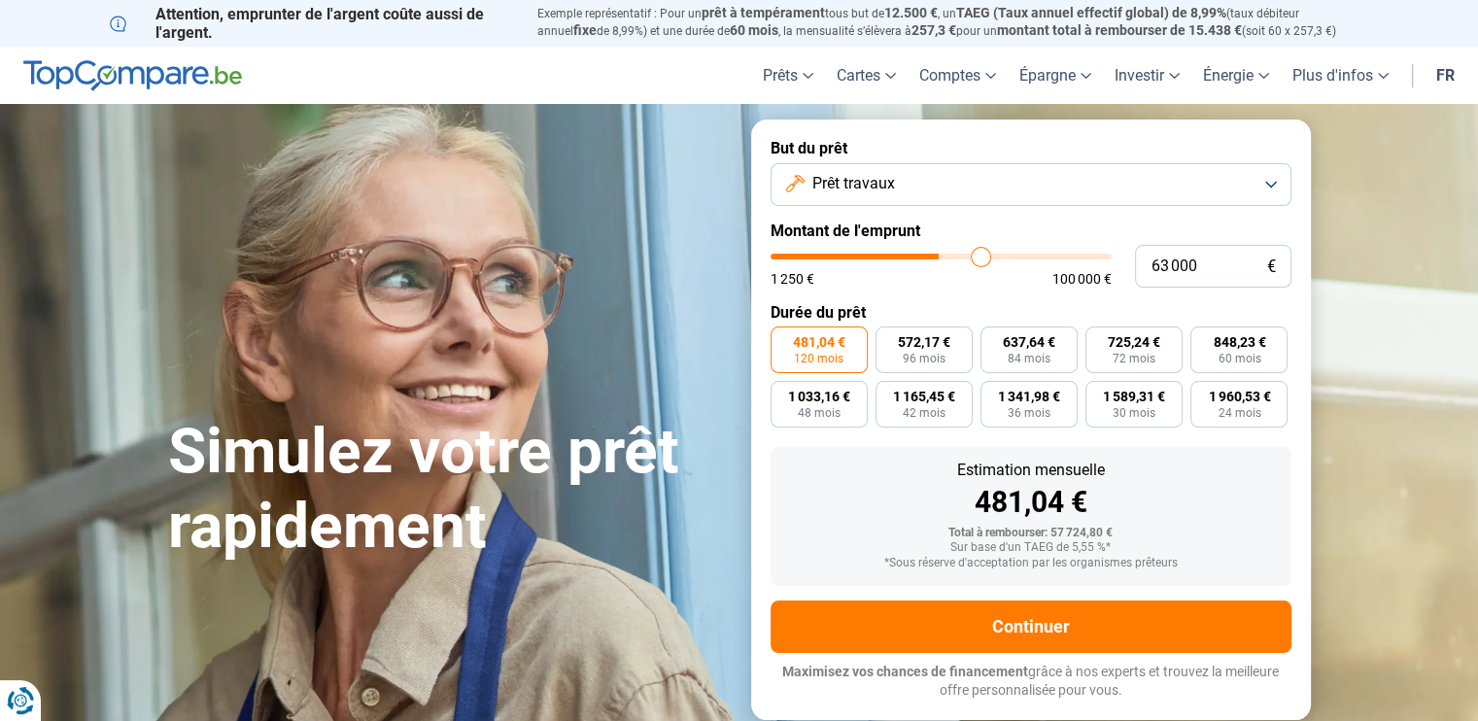
type input "63250"
type input "63 500"
type input "63500"
type input "64 000"
type input "64000"
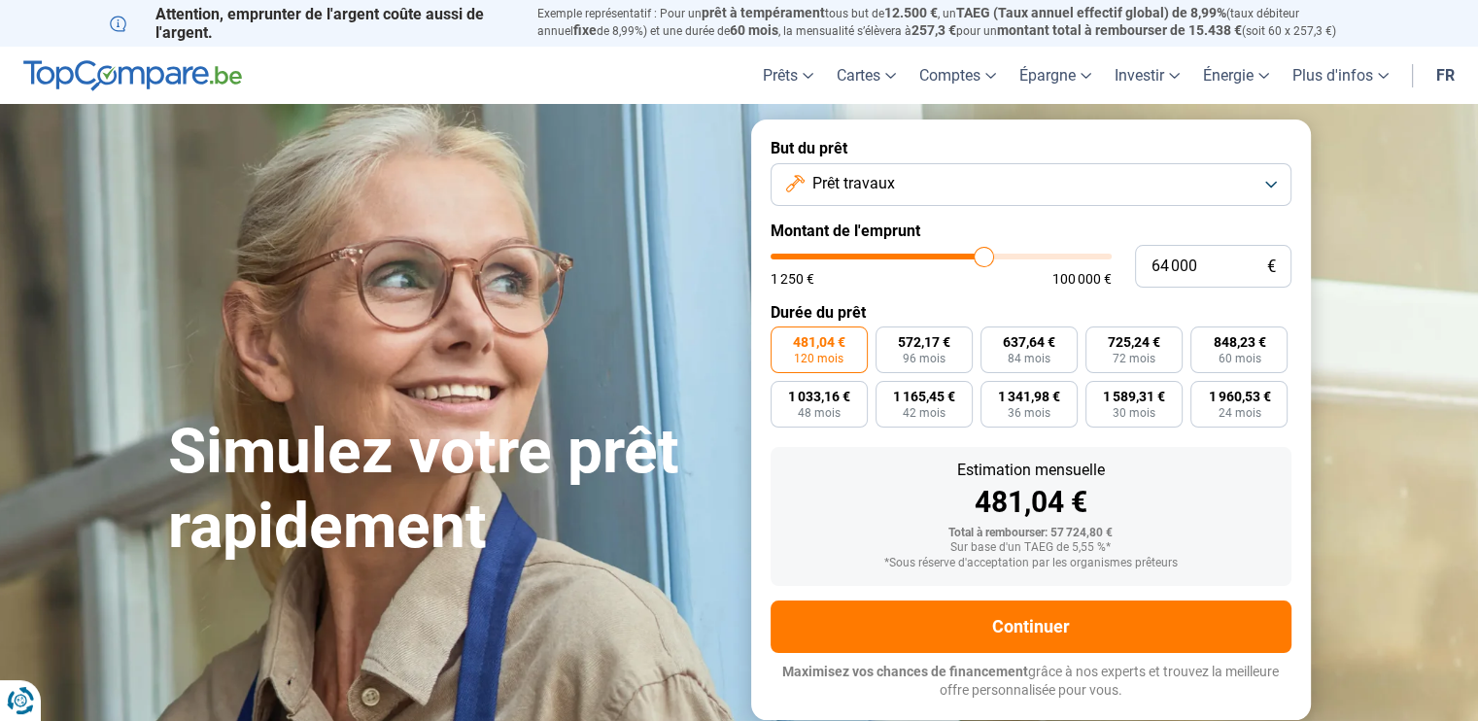
type input "64 500"
type input "64500"
type input "64 750"
type input "64750"
type input "65 250"
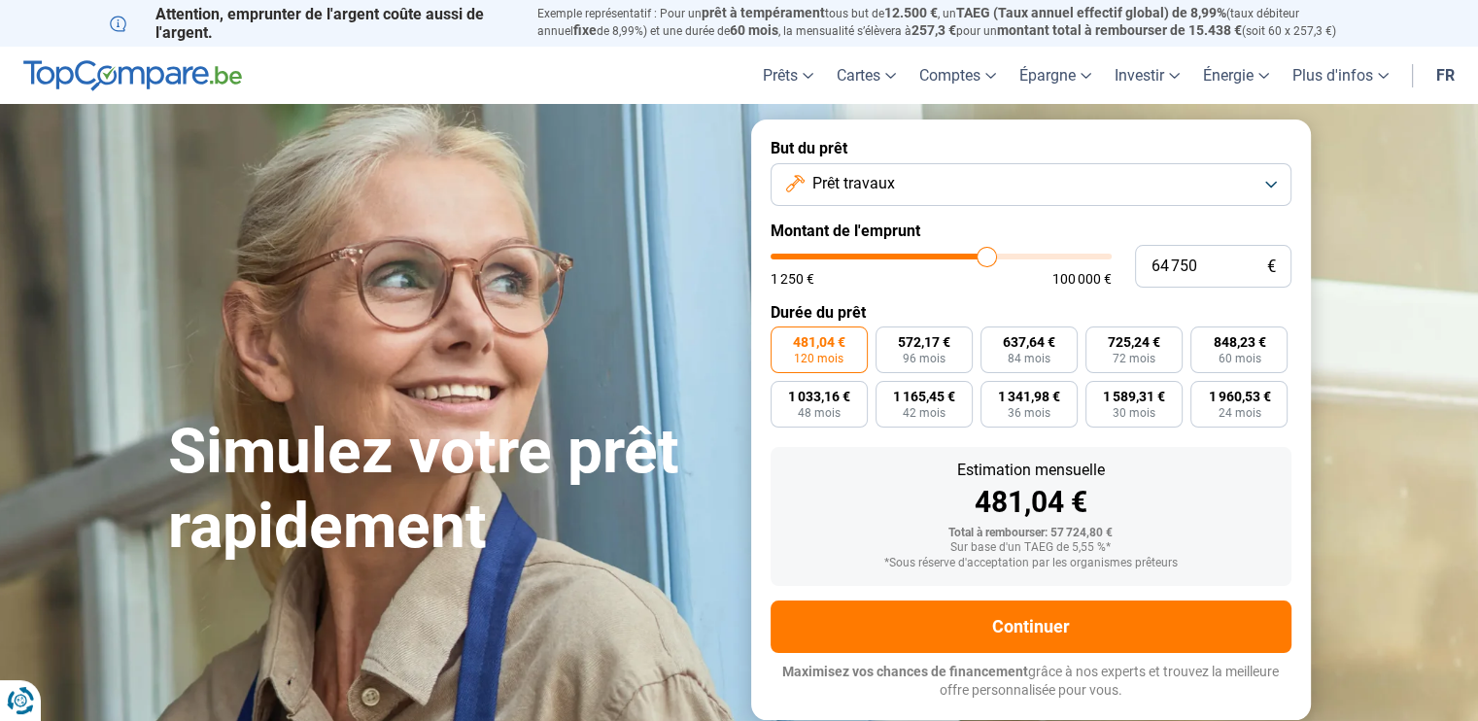
type input "65250"
type input "65 500"
type input "65500"
type input "65 750"
type input "65750"
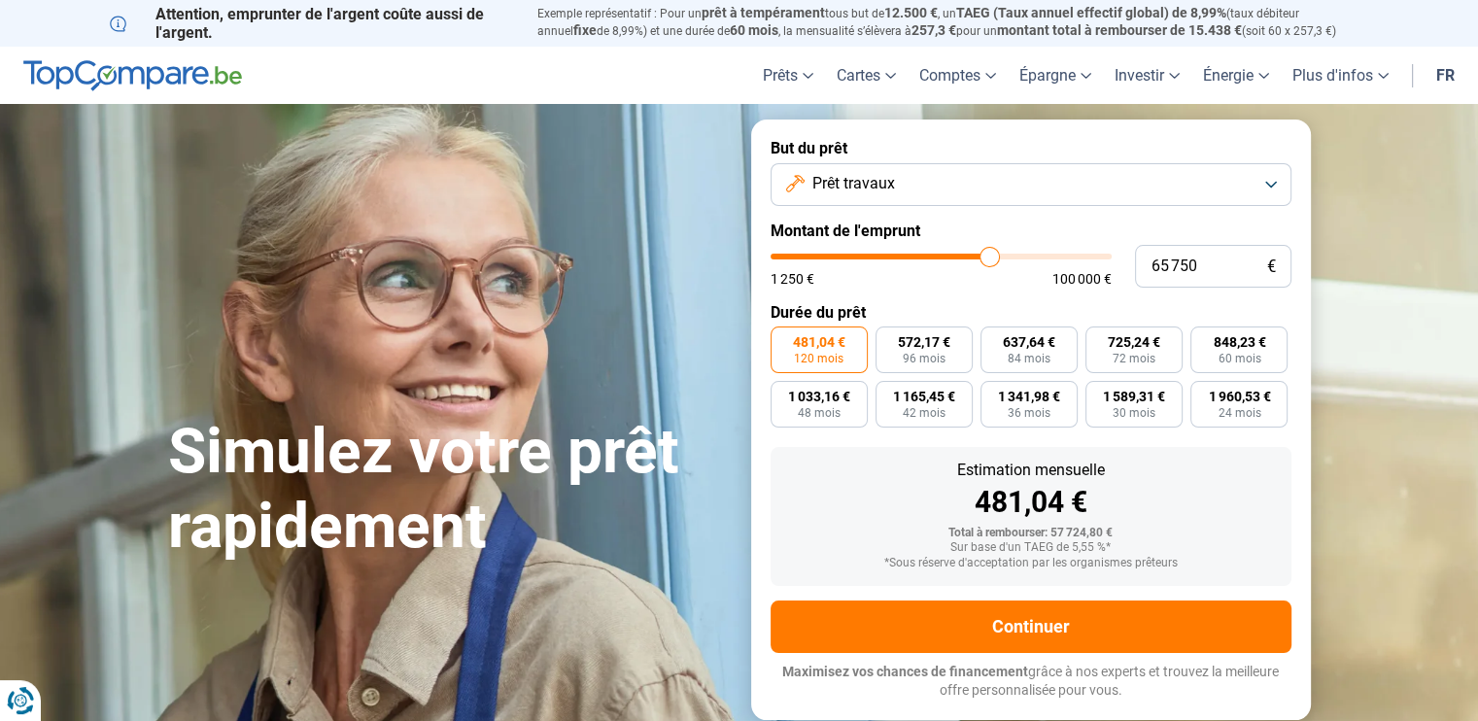
type input "65 000"
type input "65000"
type input "64 000"
type input "64000"
type input "63 000"
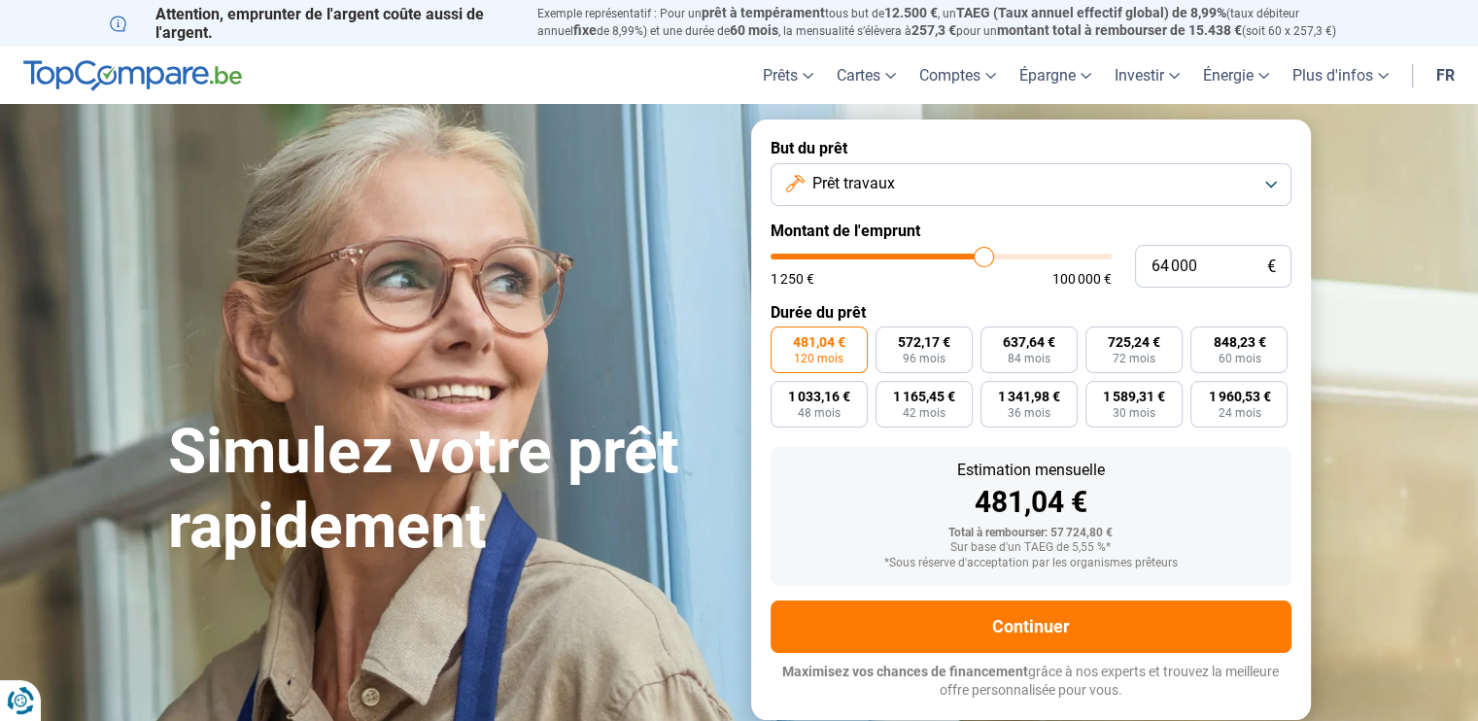
type input "63000"
type input "62 250"
type input "62250"
type input "61 750"
type input "61750"
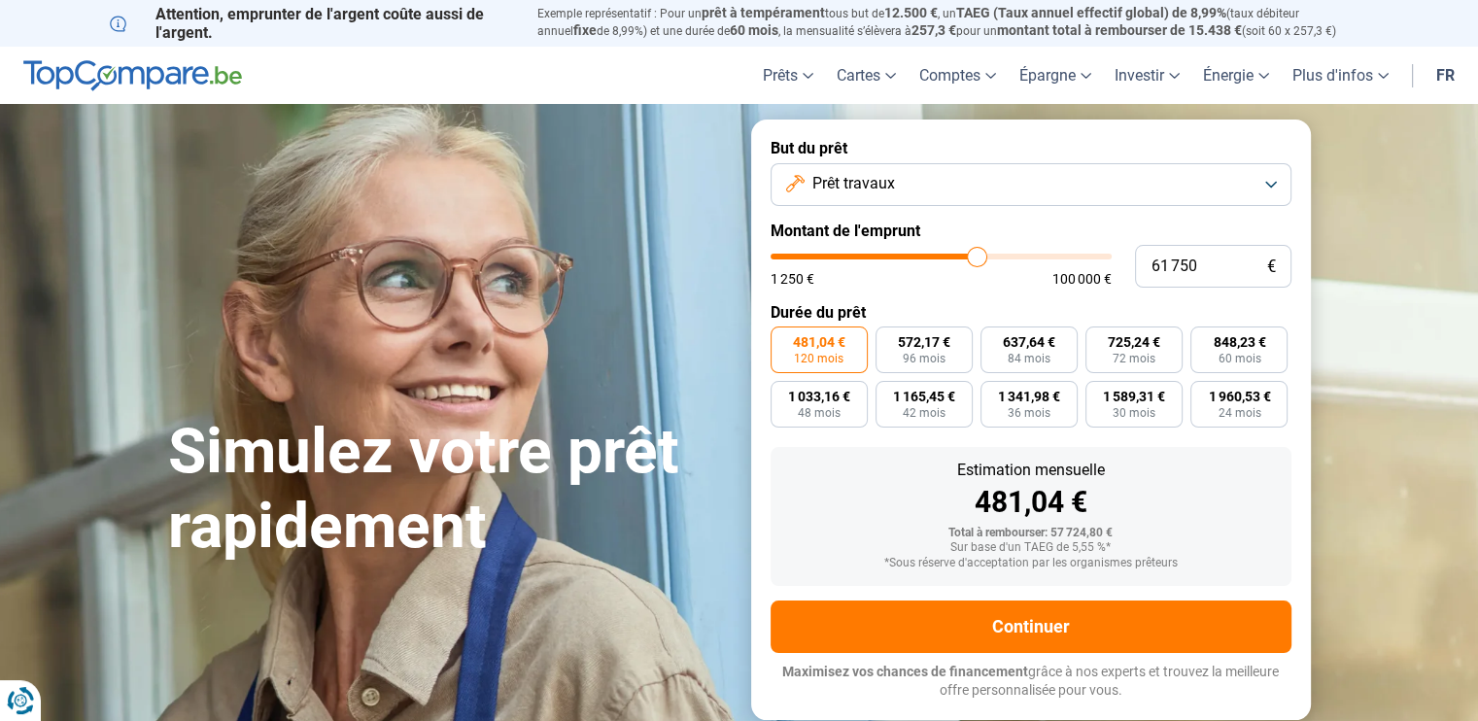
type input "61 500"
type input "61500"
type input "61 000"
type input "61000"
type input "60 750"
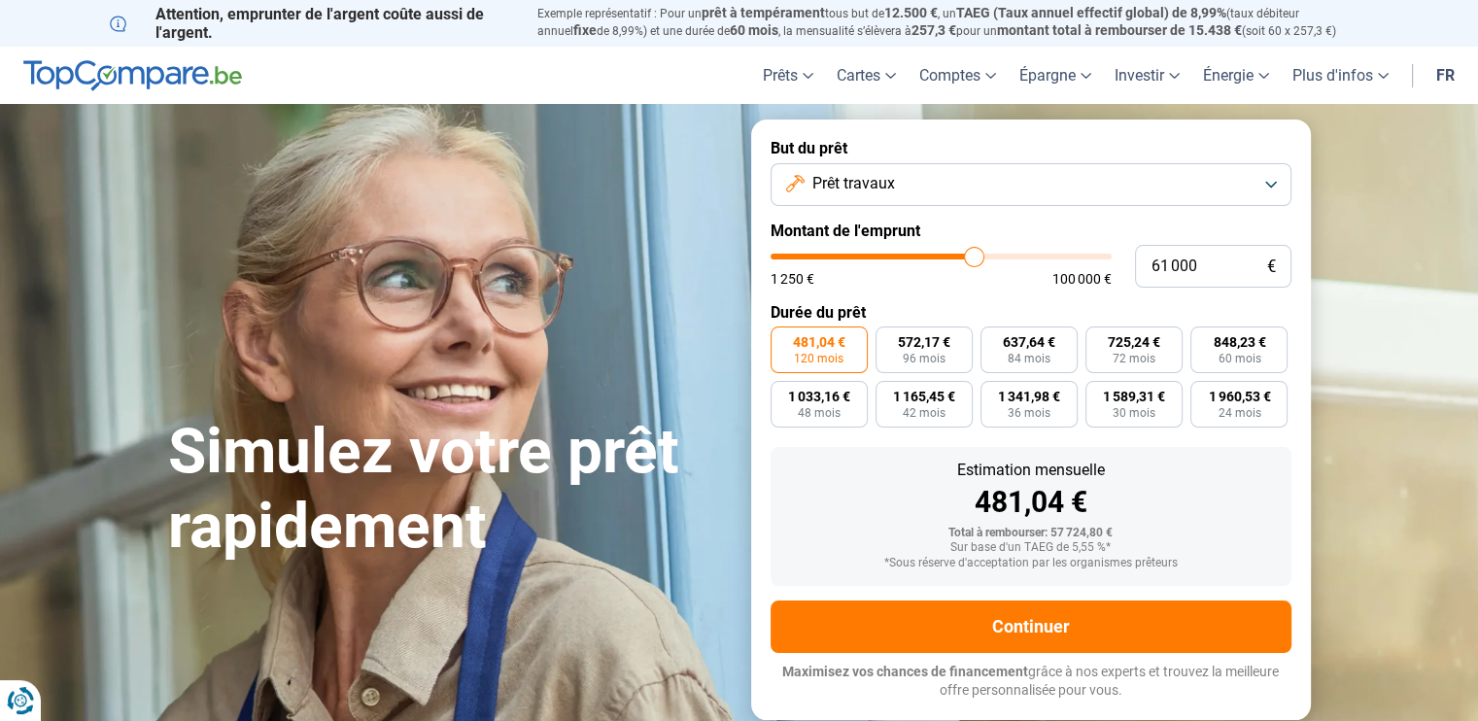
type input "60750"
type input "60 000"
type input "60000"
type input "59 250"
type input "59250"
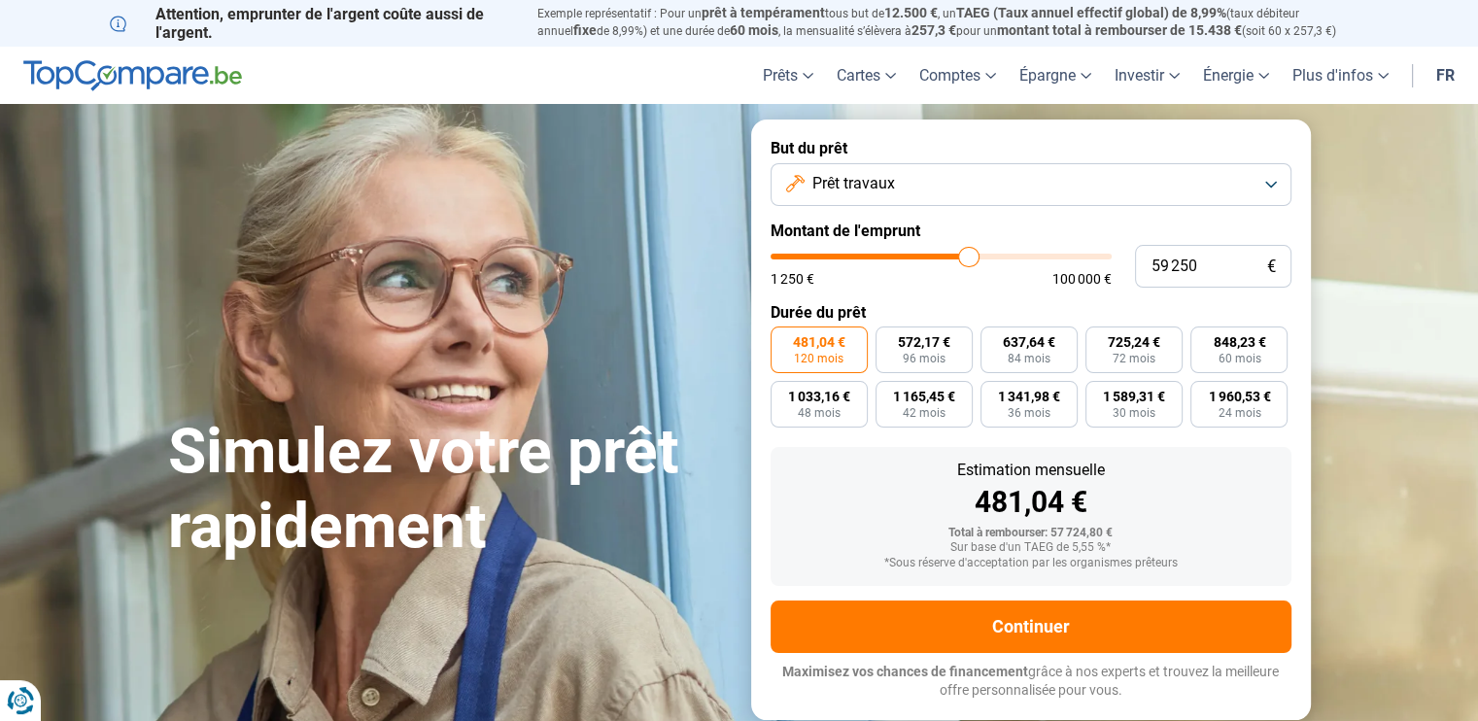
type input "58 750"
type input "58750"
type input "57 750"
type input "57750"
type input "57 000"
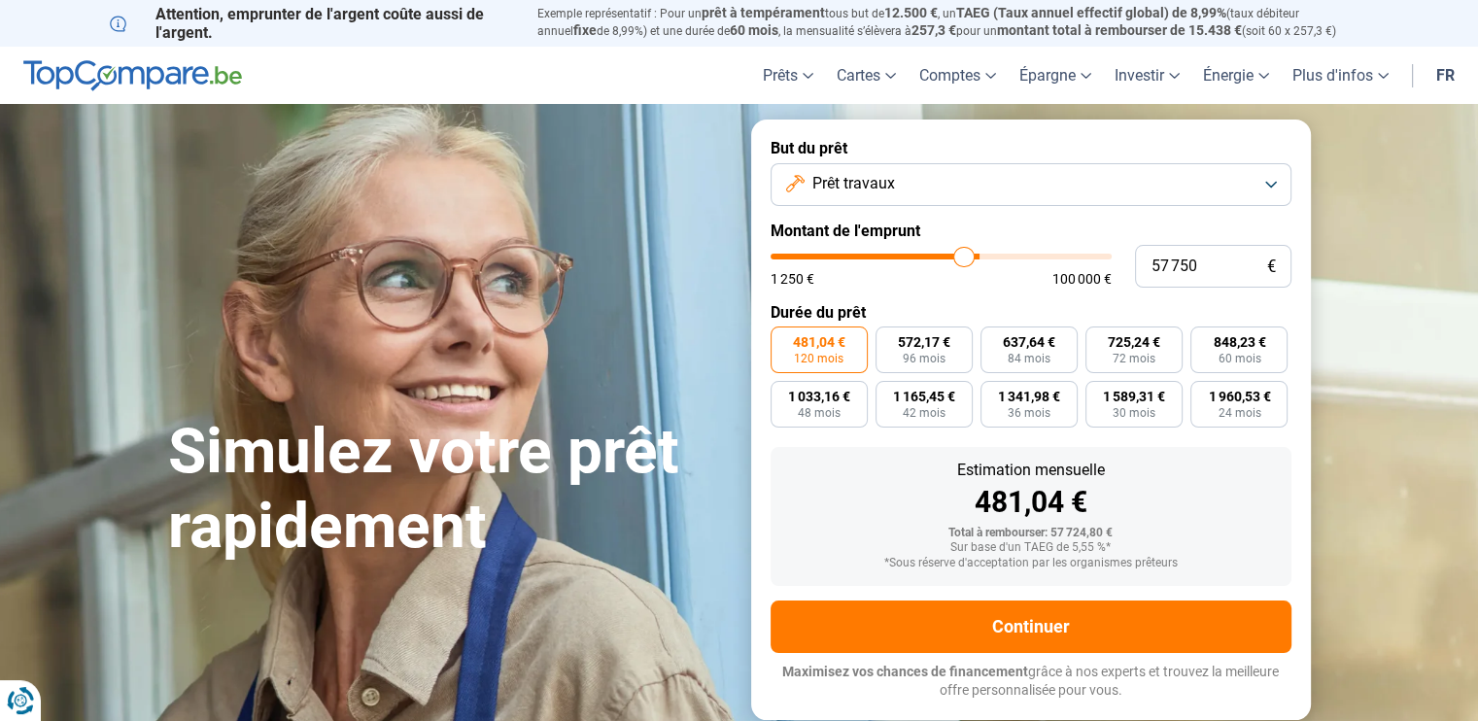
type input "57000"
type input "56 500"
type input "56500"
type input "56 250"
type input "56250"
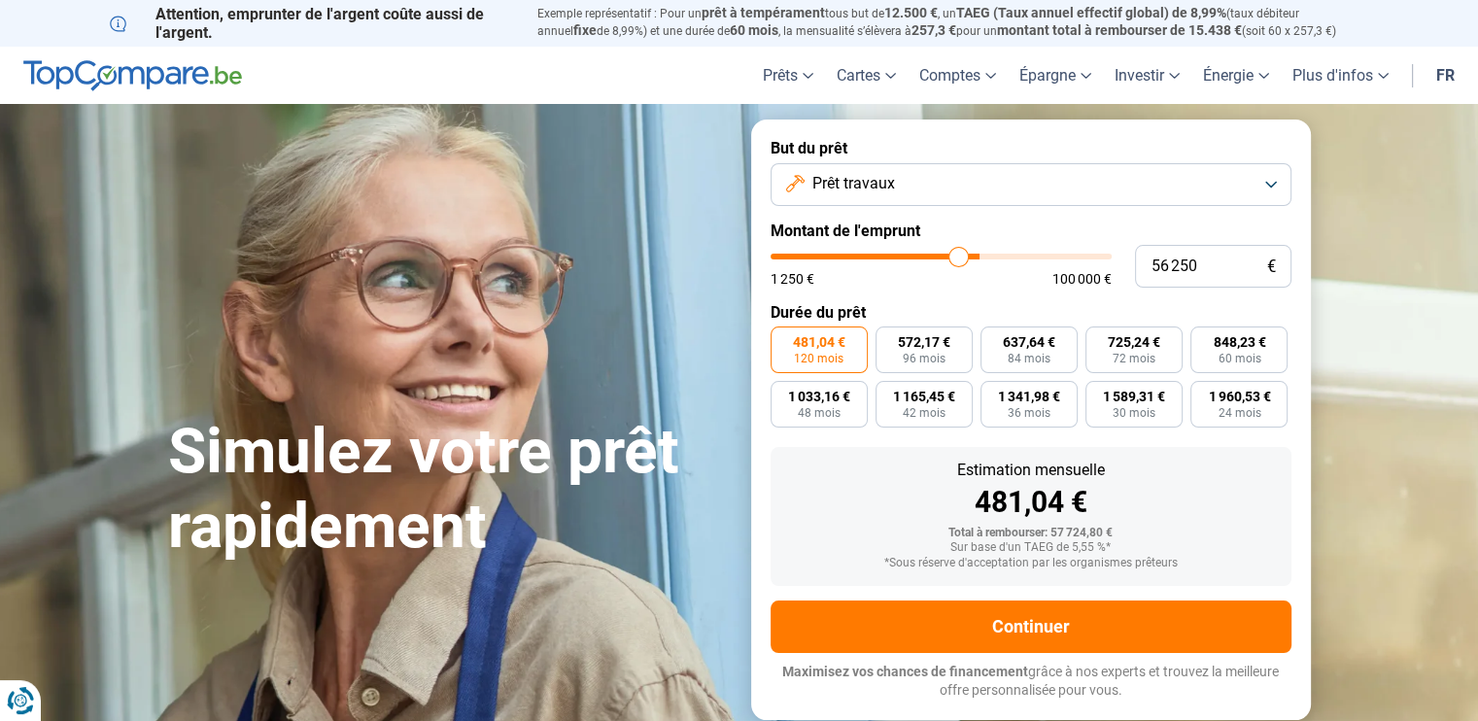
type input "56 000"
type input "56000"
type input "55 750"
type input "55750"
type input "55 500"
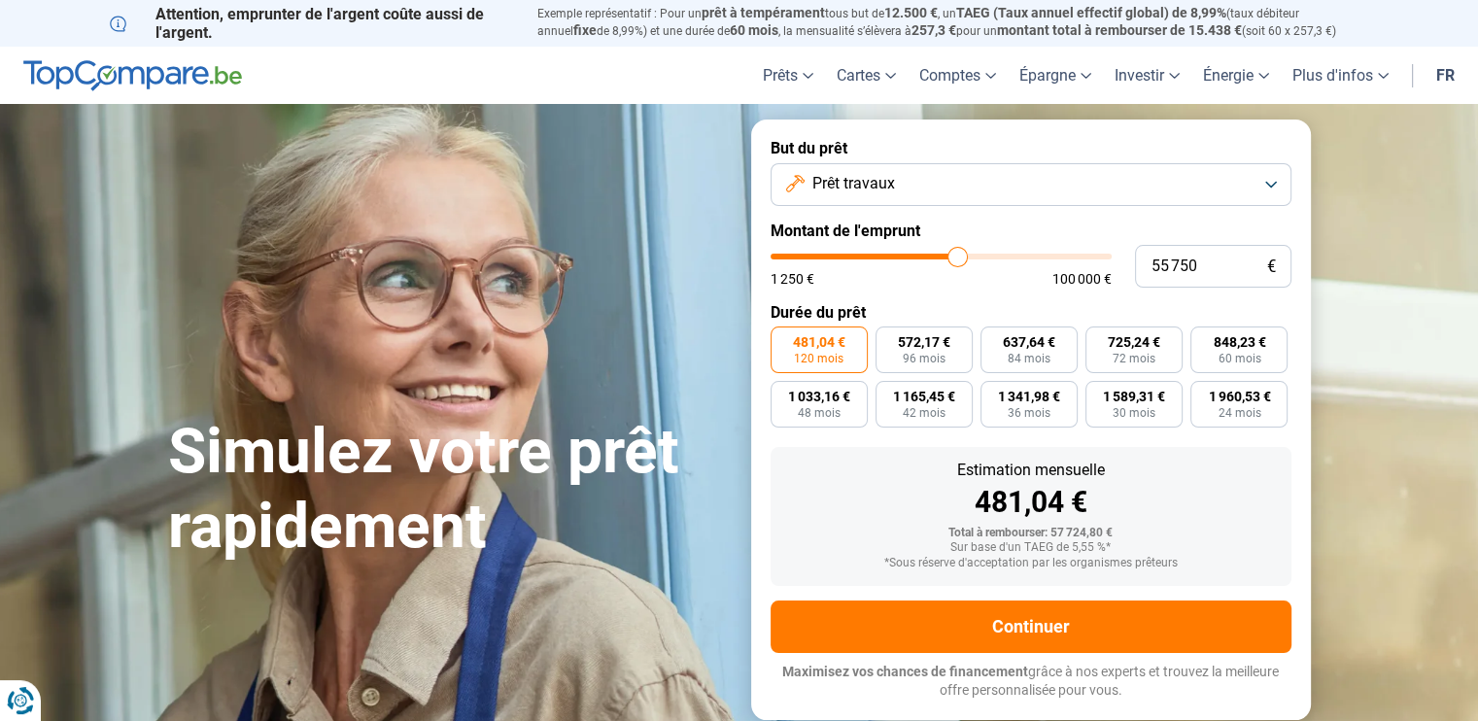
type input "55500"
type input "55 250"
type input "55250"
type input "55 000"
type input "55000"
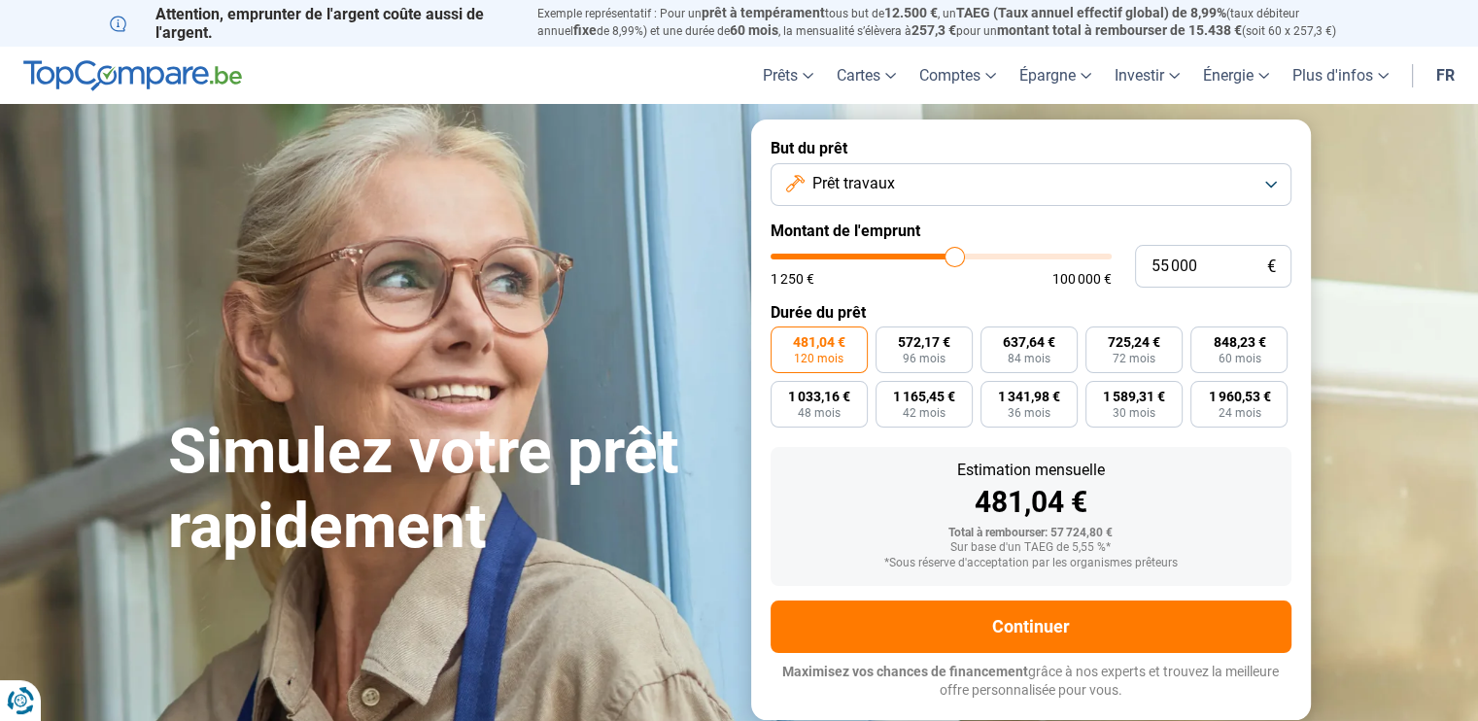
type input "54 500"
type input "54500"
type input "54 250"
type input "54250"
type input "54 000"
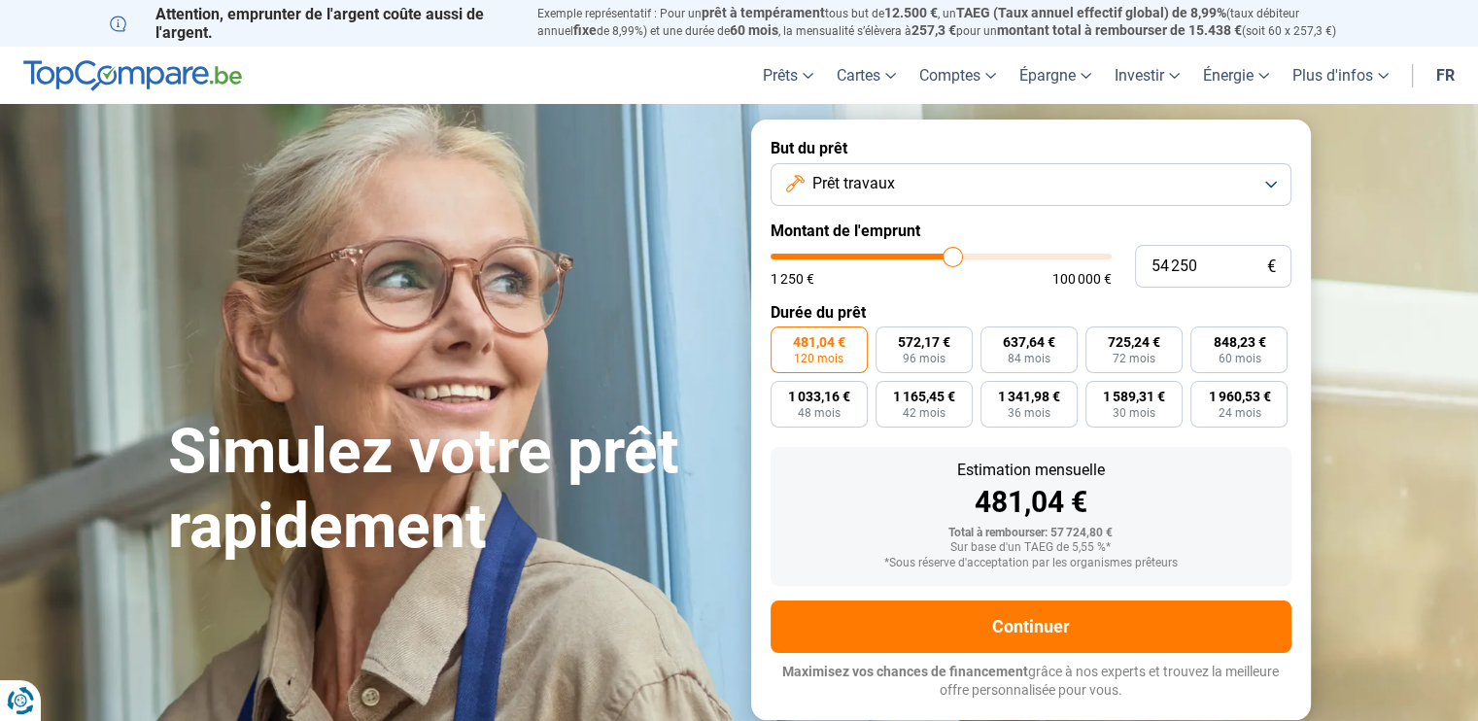
type input "54000"
type input "53 750"
type input "53750"
type input "53 250"
type input "53250"
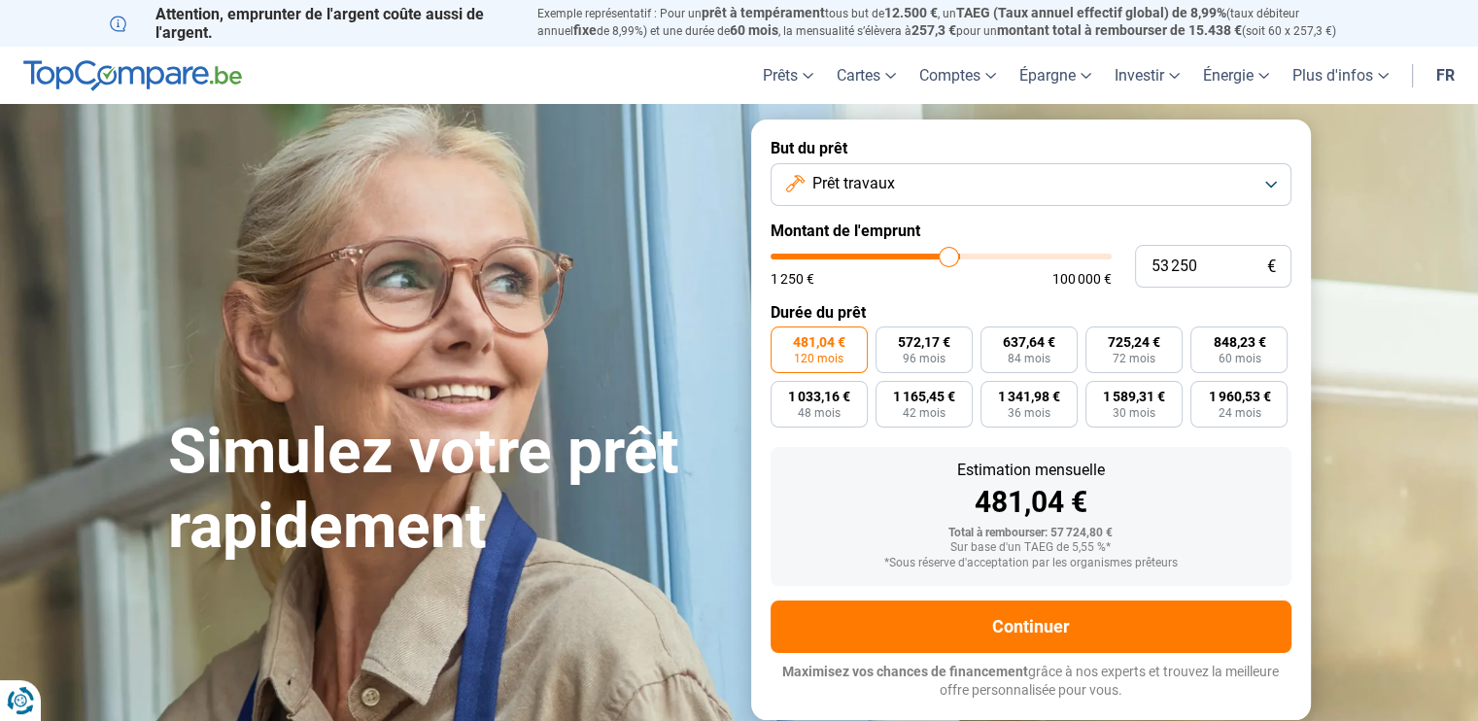
type input "52 500"
drag, startPoint x: 921, startPoint y: 254, endPoint x: 809, endPoint y: 248, distance: 112.9
click at [809, 254] on input "range" at bounding box center [941, 257] width 341 height 6
